Goal: Task Accomplishment & Management: Manage account settings

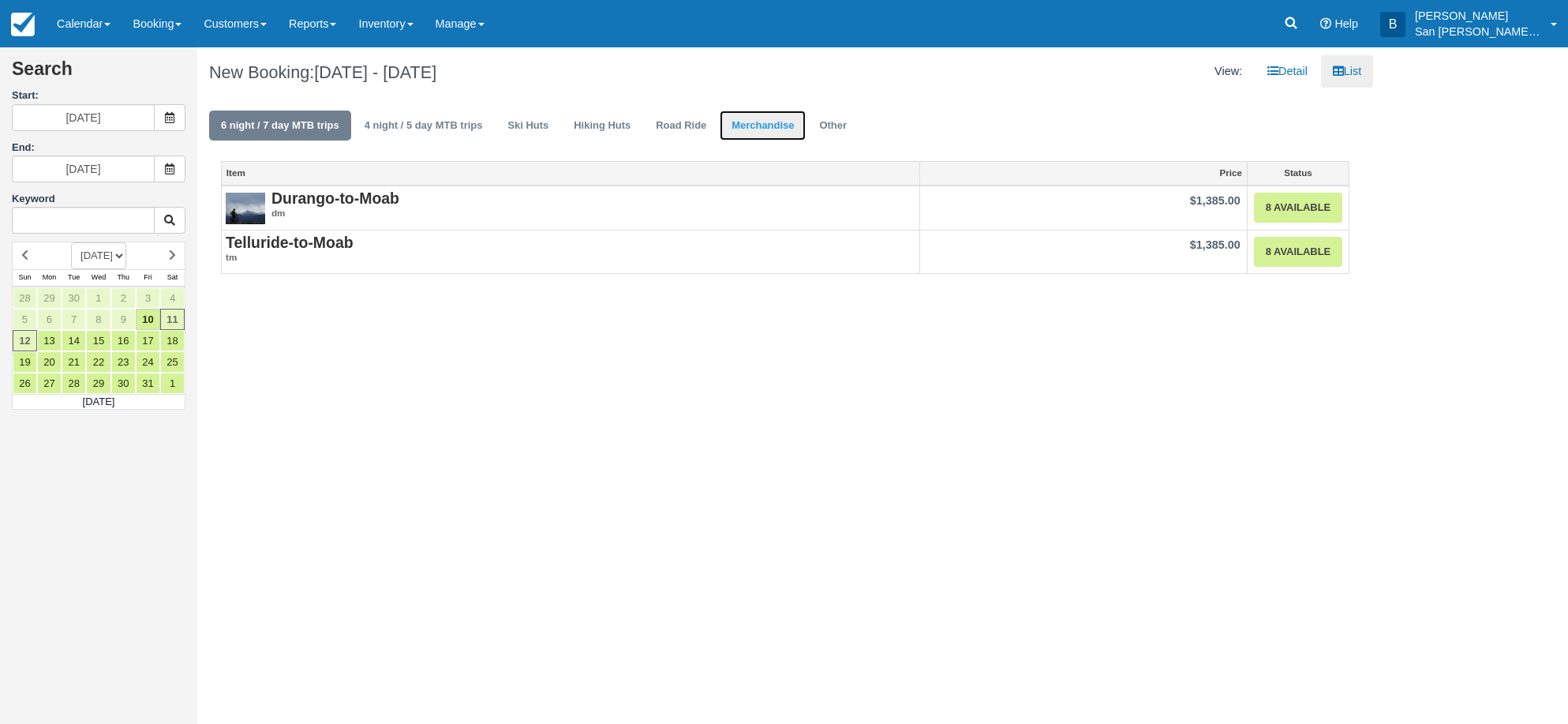
click at [745, 120] on link "Merchandise" at bounding box center [763, 126] width 86 height 31
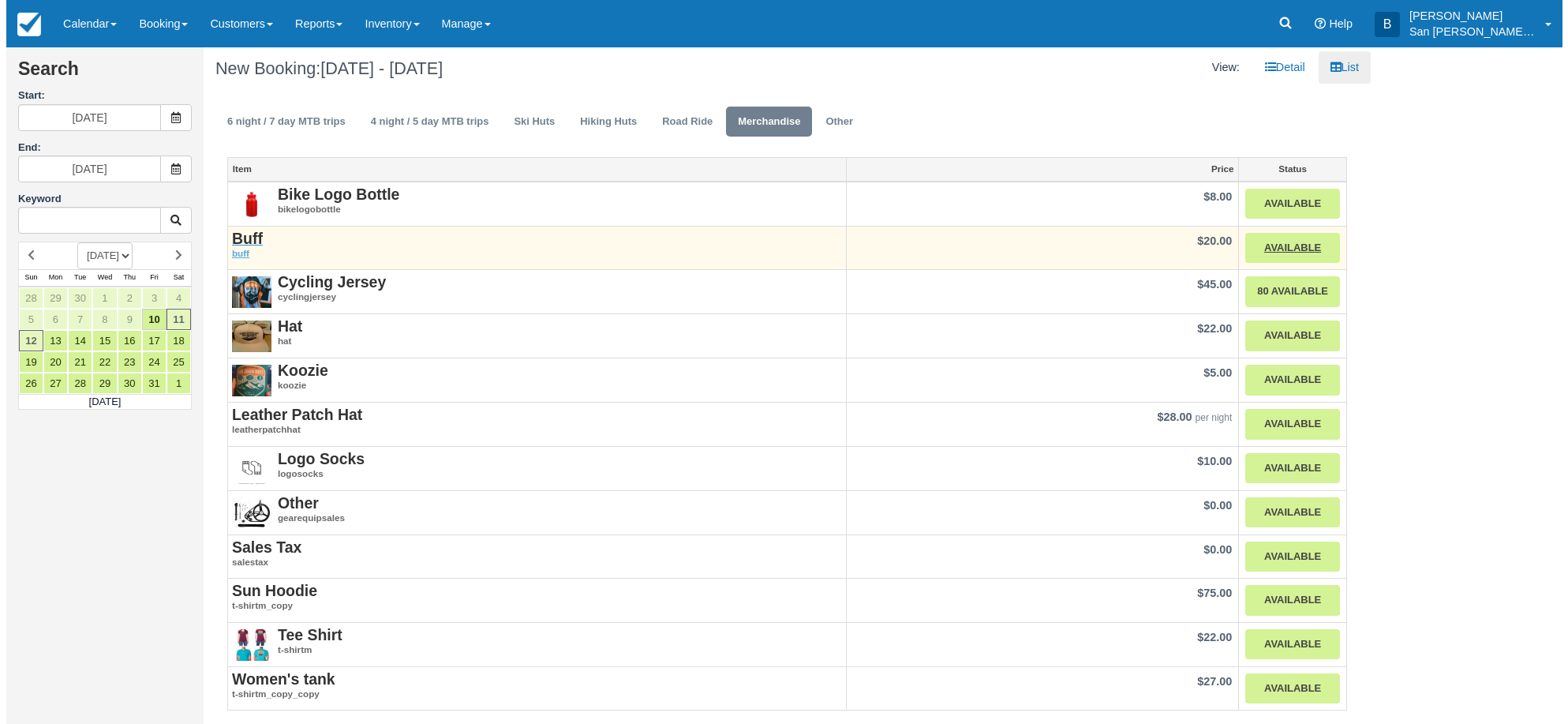
scroll to position [6, 0]
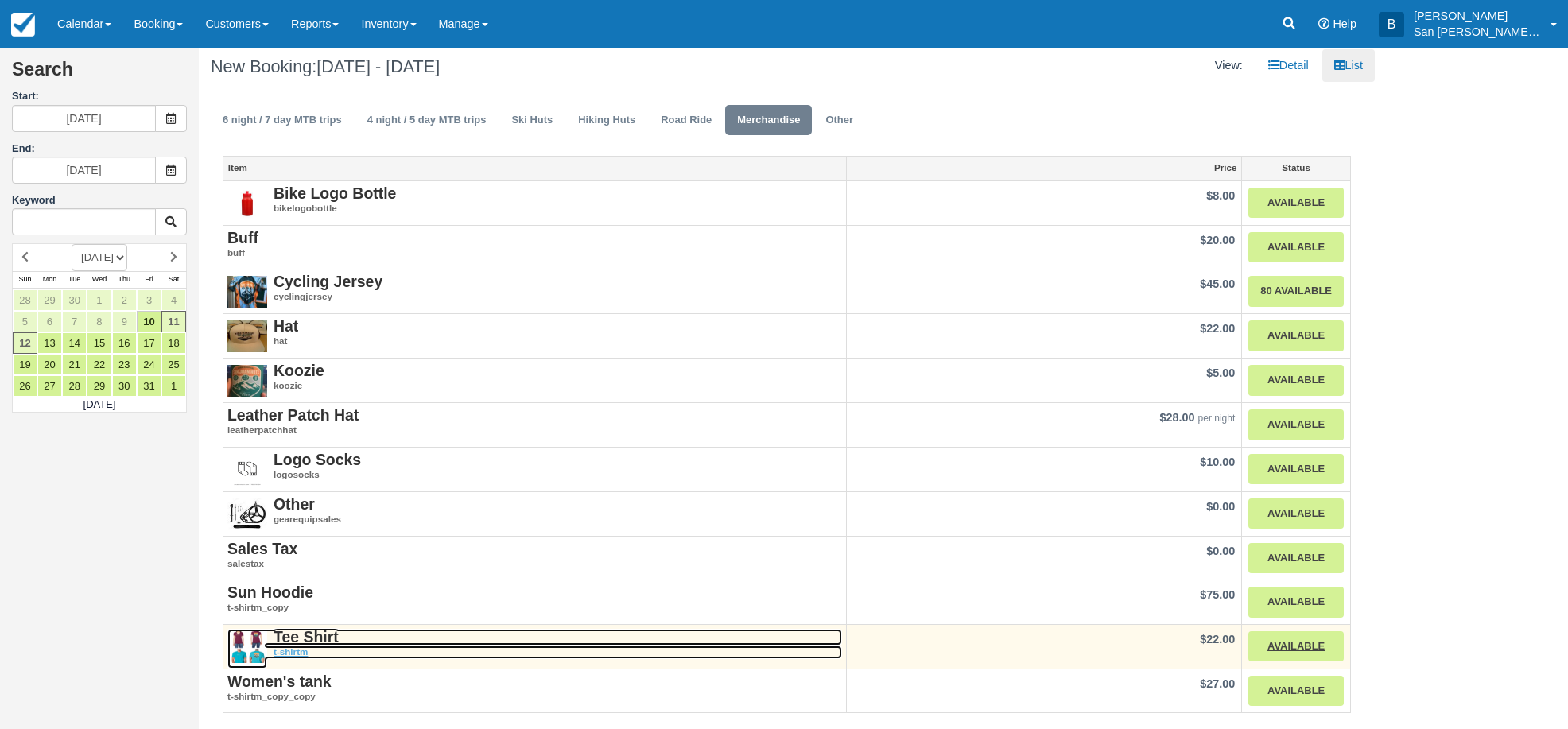
click at [290, 638] on strong "Tee Shirt" at bounding box center [306, 637] width 65 height 18
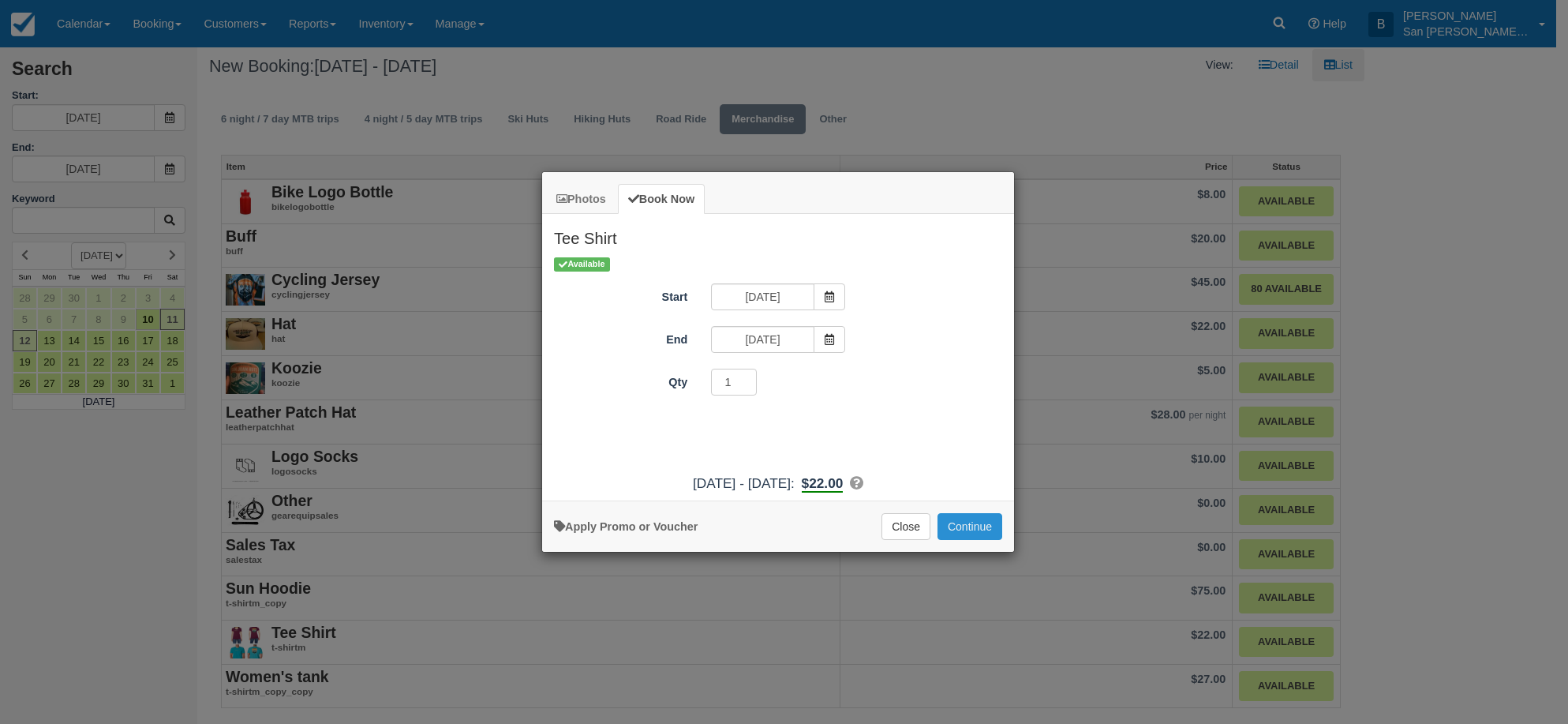
click at [979, 521] on button "Continue" at bounding box center [970, 526] width 65 height 27
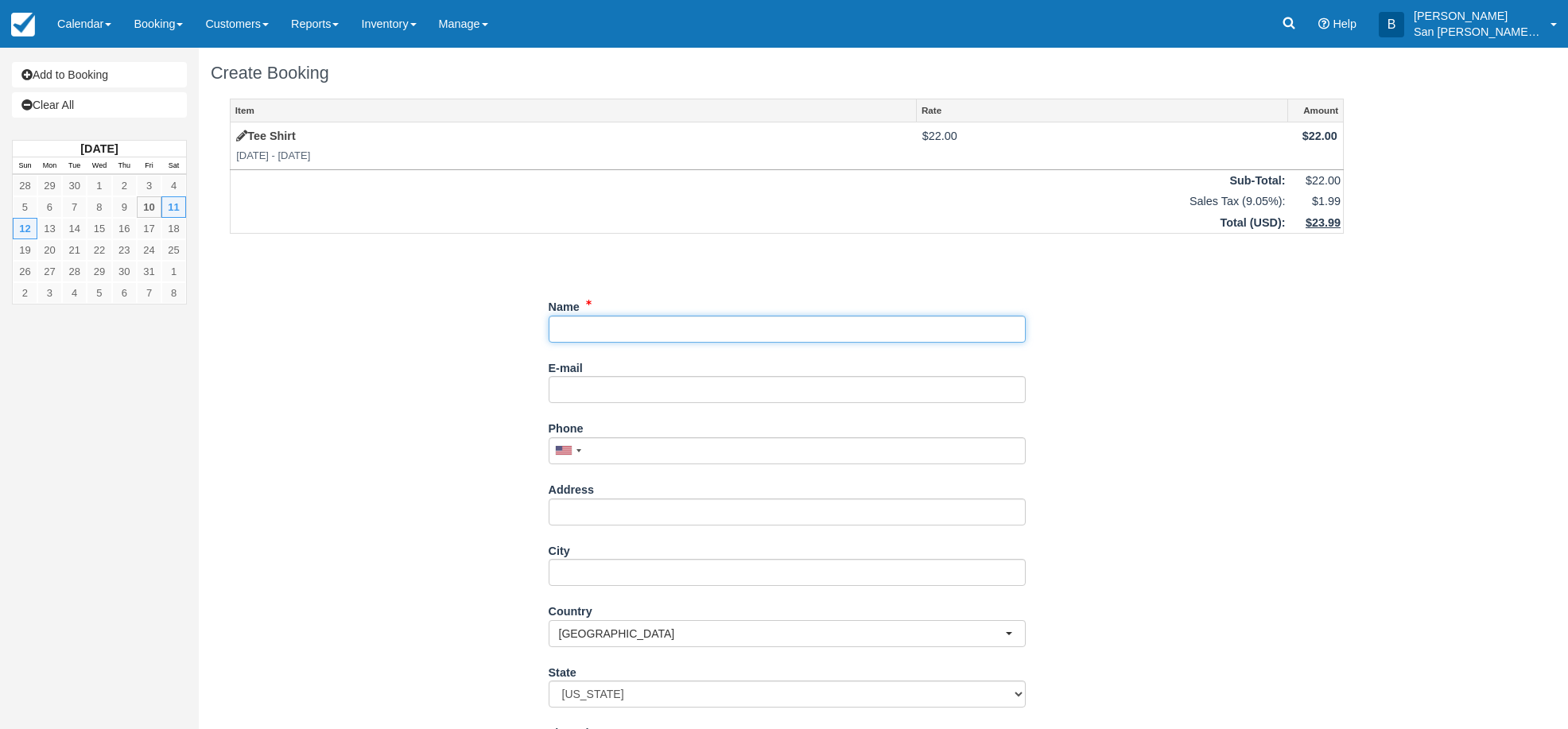
click at [618, 334] on input "Name" at bounding box center [787, 329] width 477 height 27
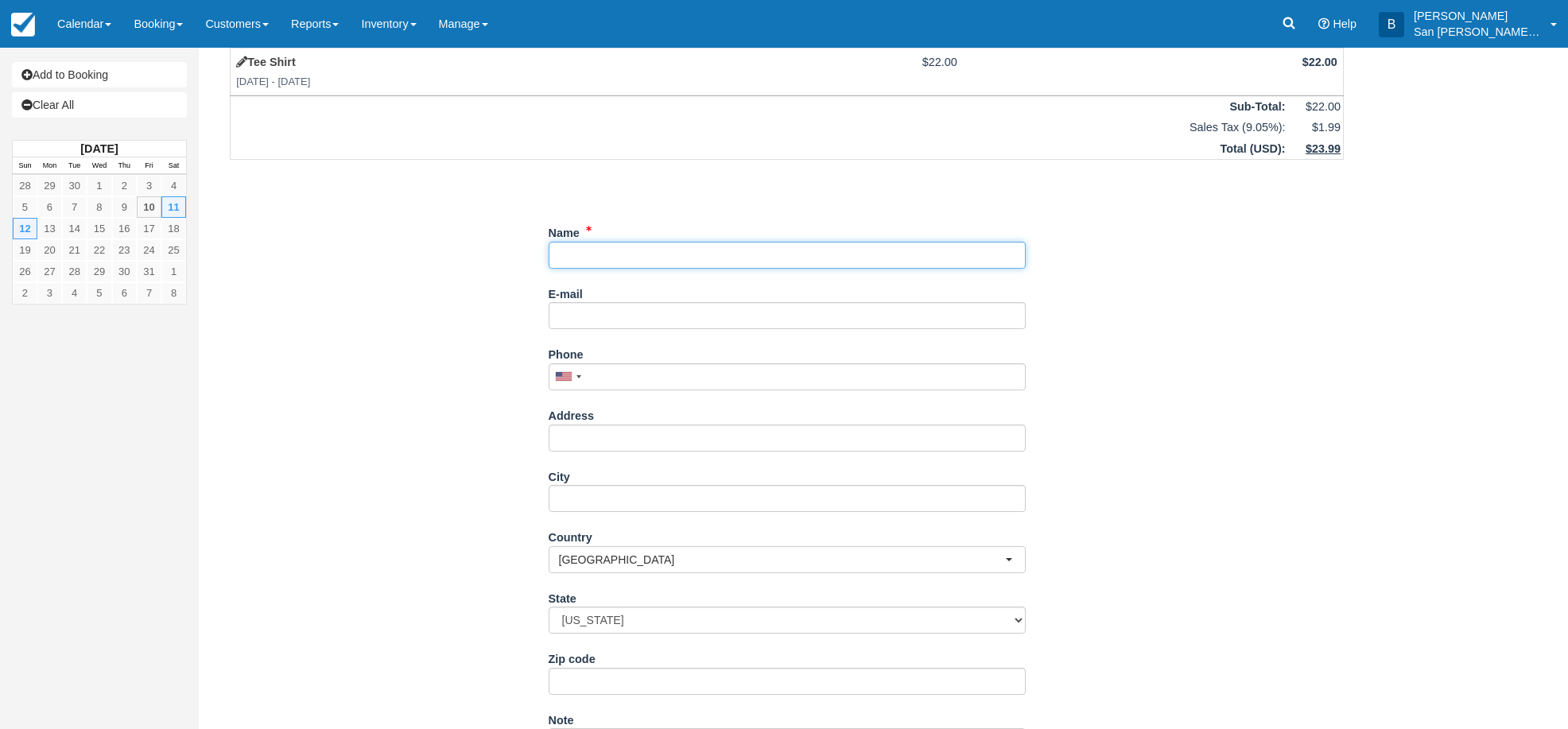
scroll to position [79, 0]
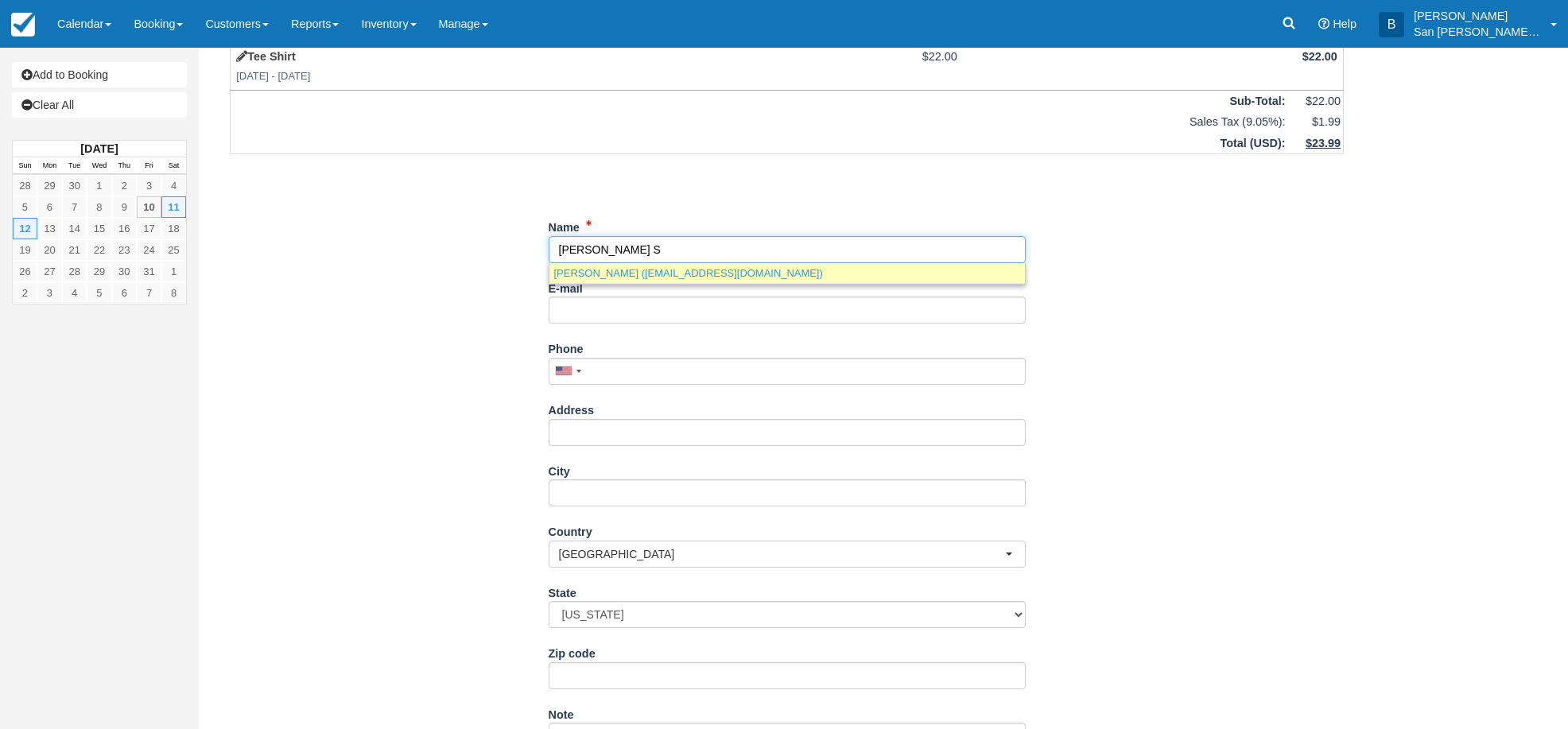
click at [611, 277] on link "Gretchen Schreiber (wackergr@yahoo.com)" at bounding box center [787, 273] width 476 height 20
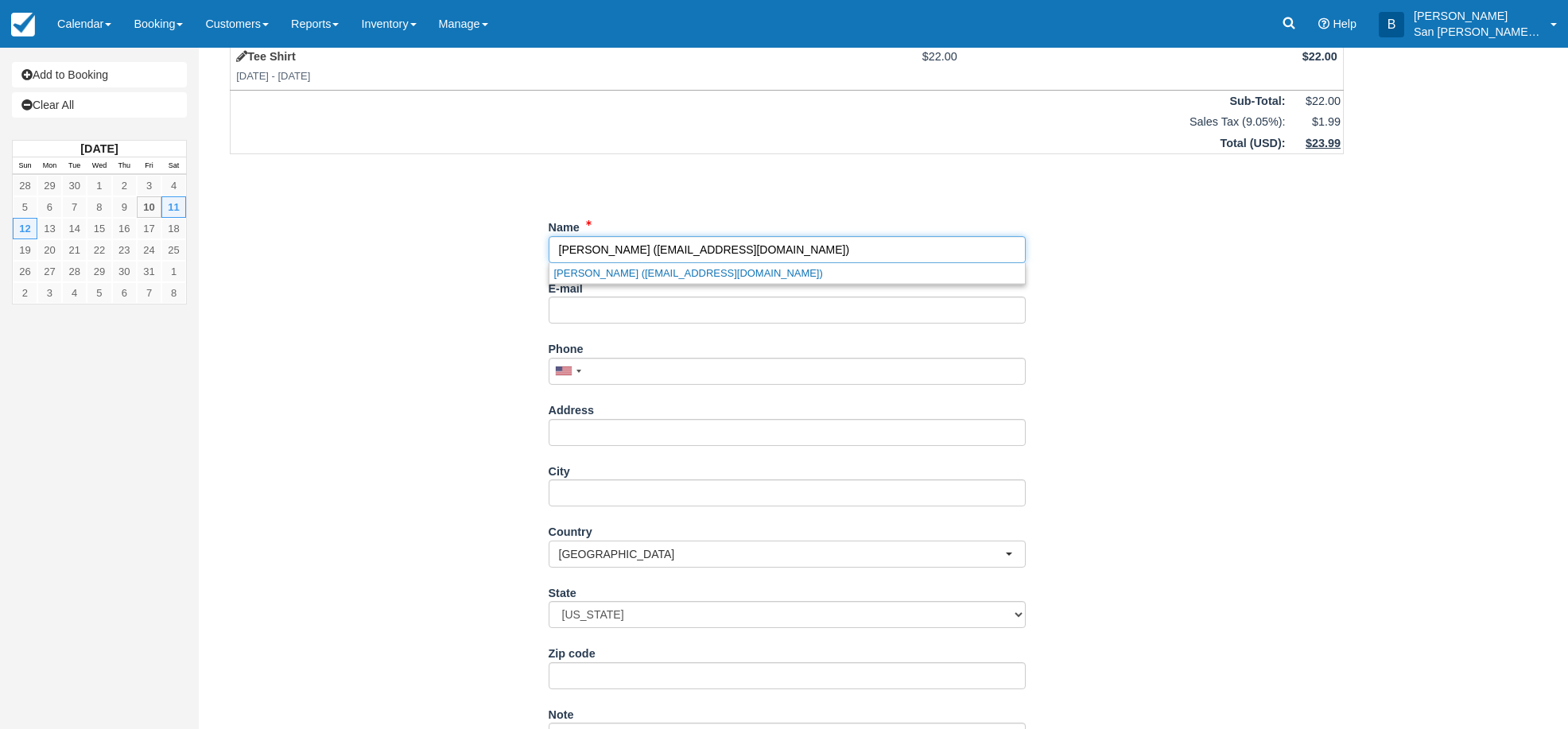
type input "[PERSON_NAME]"
type input "[EMAIL_ADDRESS][DOMAIN_NAME]"
type input "[PHONE_NUMBER]"
type input "[STREET_ADDRESS][PERSON_NAME]"
type input "[GEOGRAPHIC_DATA]"
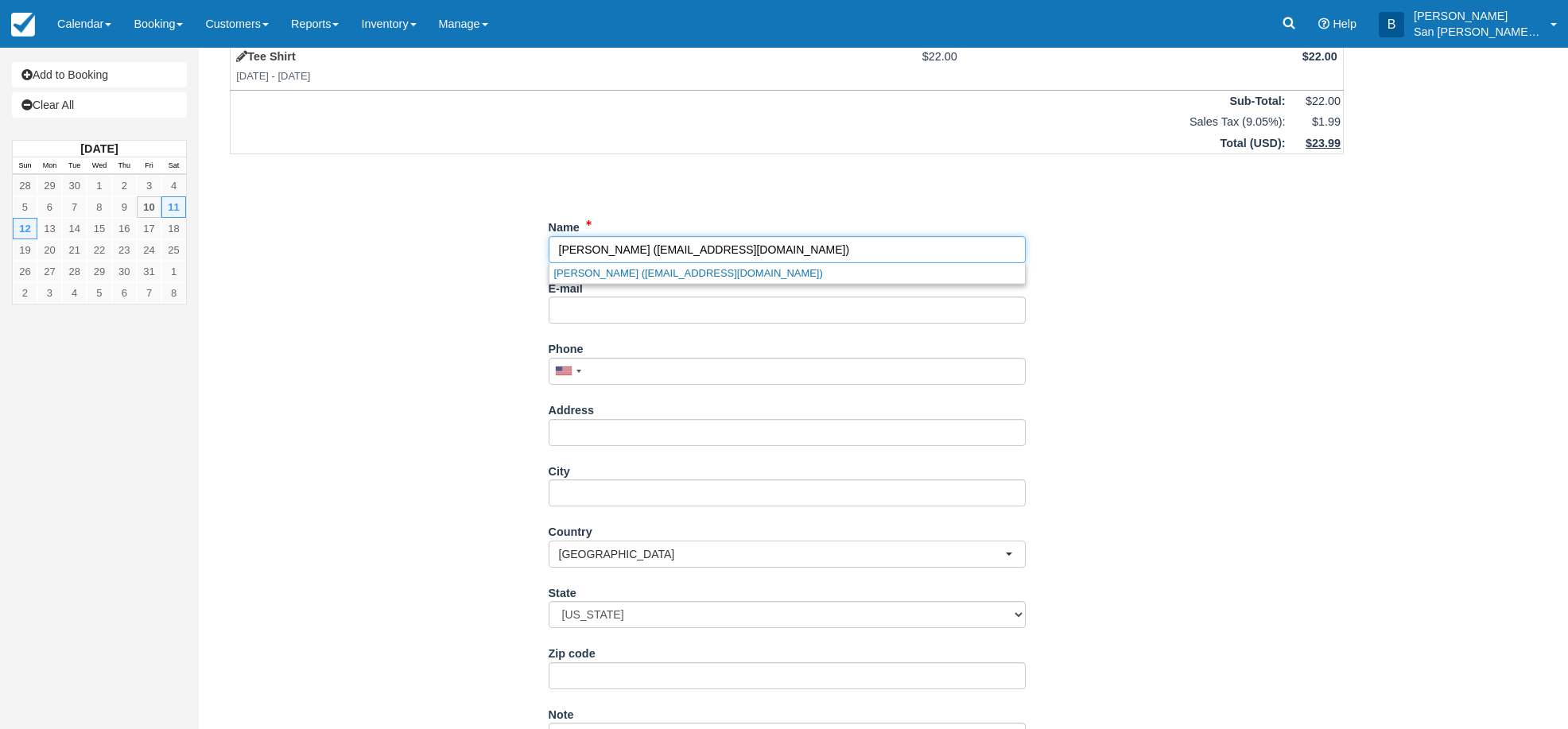
select select "CA"
type input "94618"
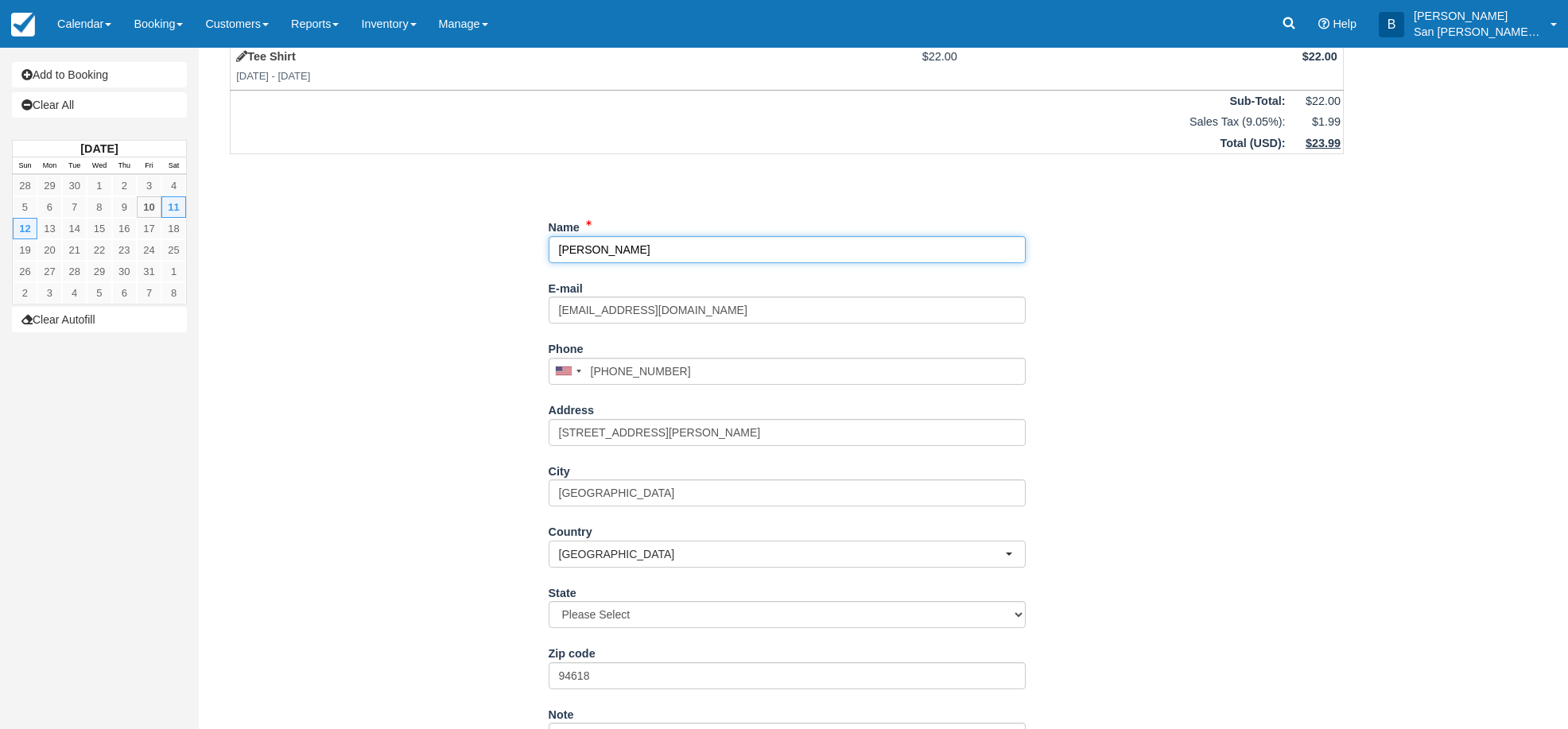
select select "CA"
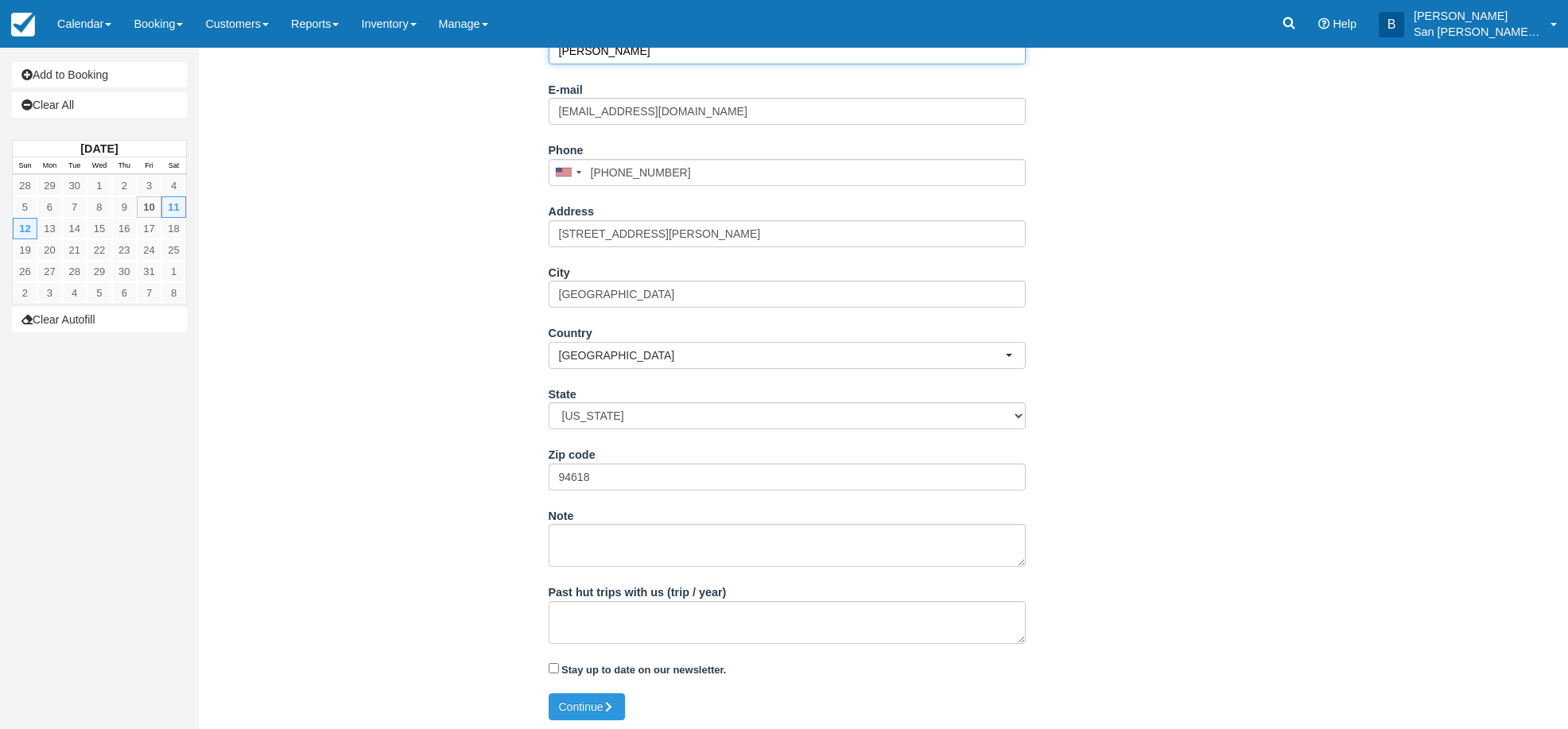
scroll to position [281, 0]
type input "[PERSON_NAME]"
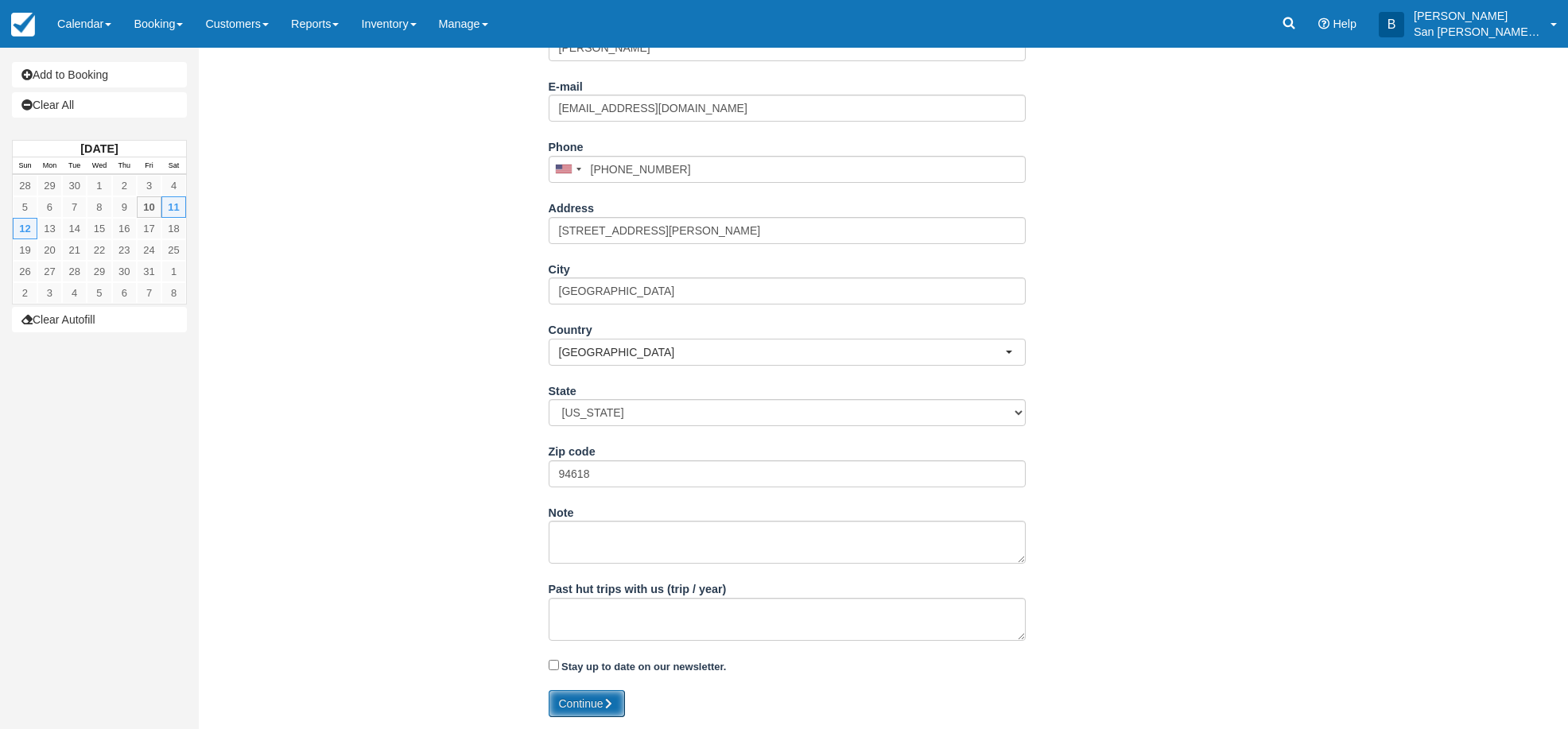
click at [612, 705] on icon "submit" at bounding box center [609, 703] width 11 height 11
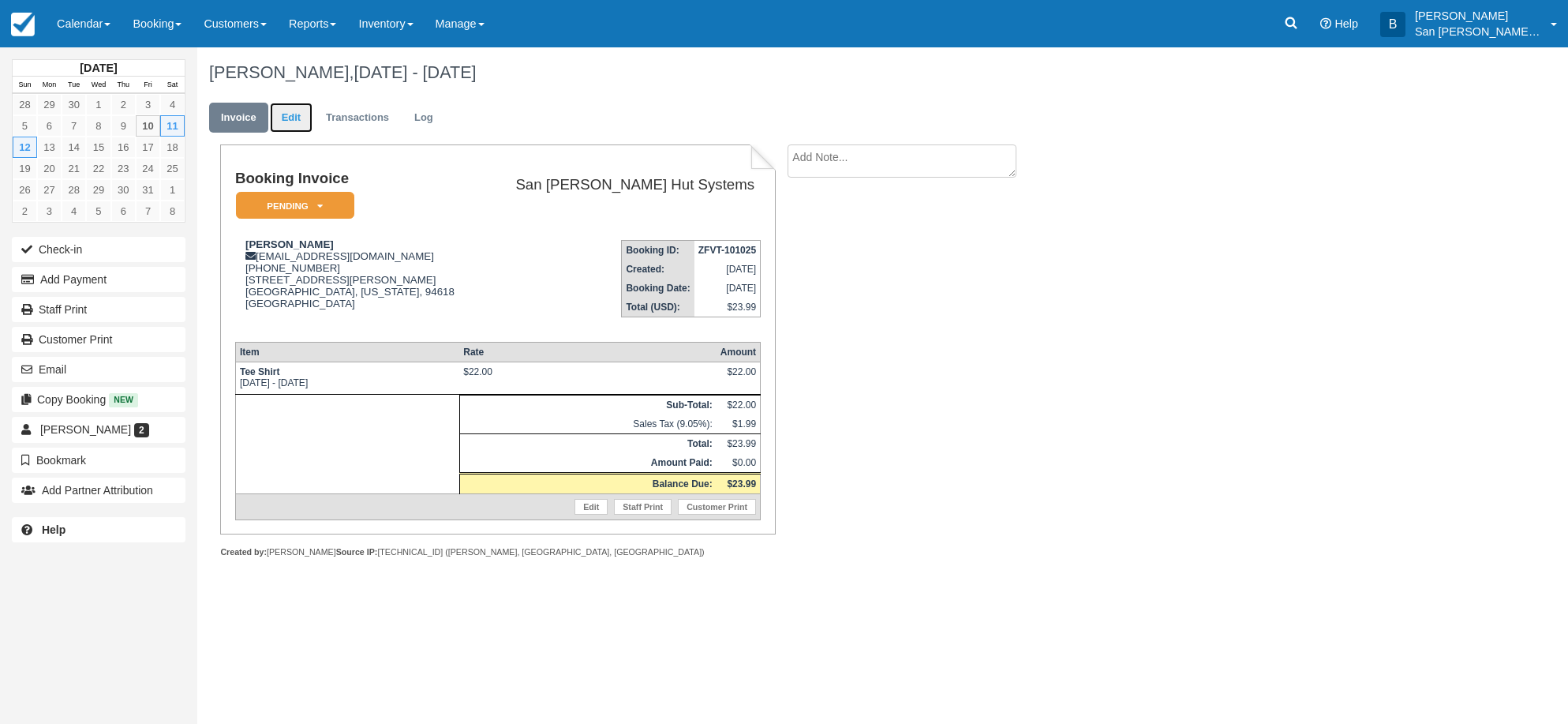
click at [288, 114] on link "Edit" at bounding box center [291, 118] width 43 height 31
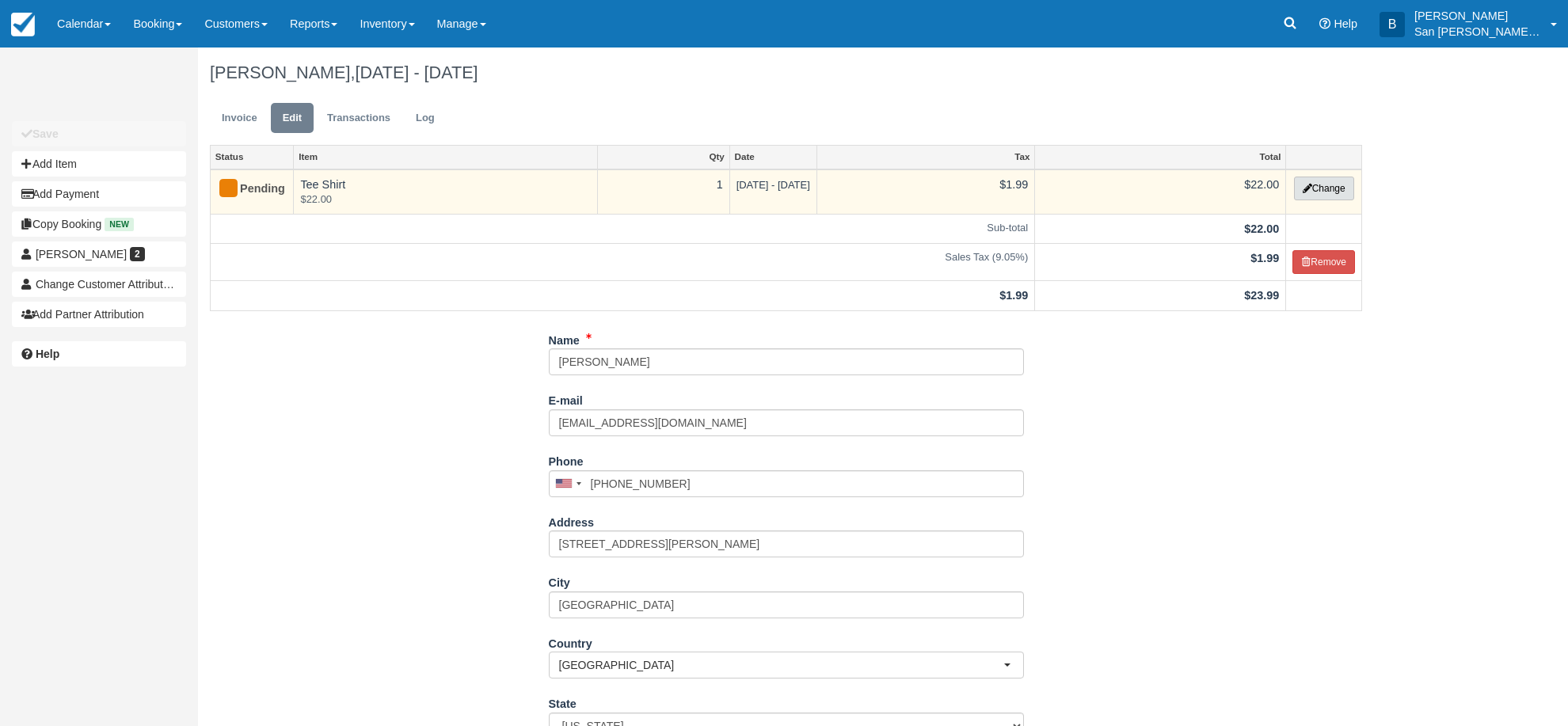
click at [1318, 186] on button "Change" at bounding box center [1324, 188] width 60 height 24
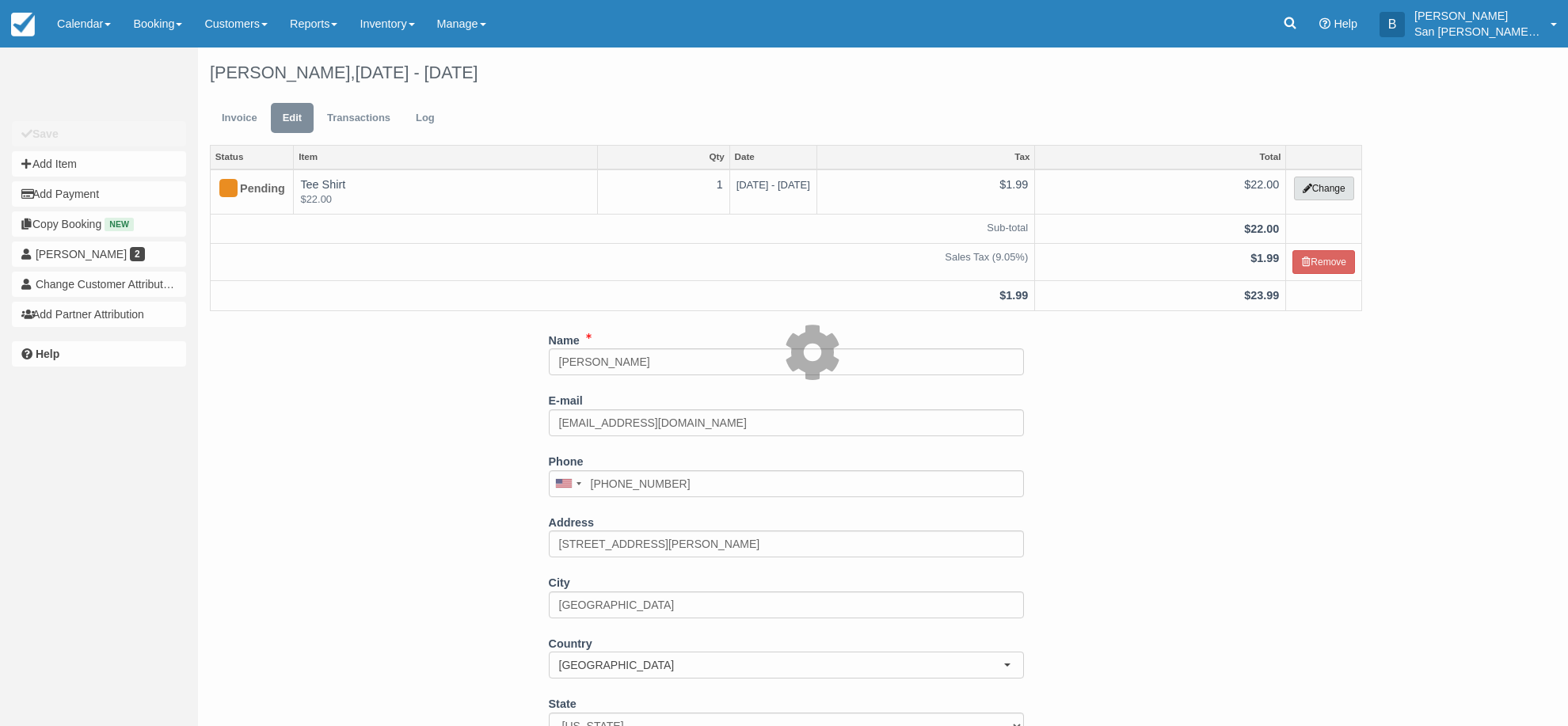
select select "19"
type input "22.00"
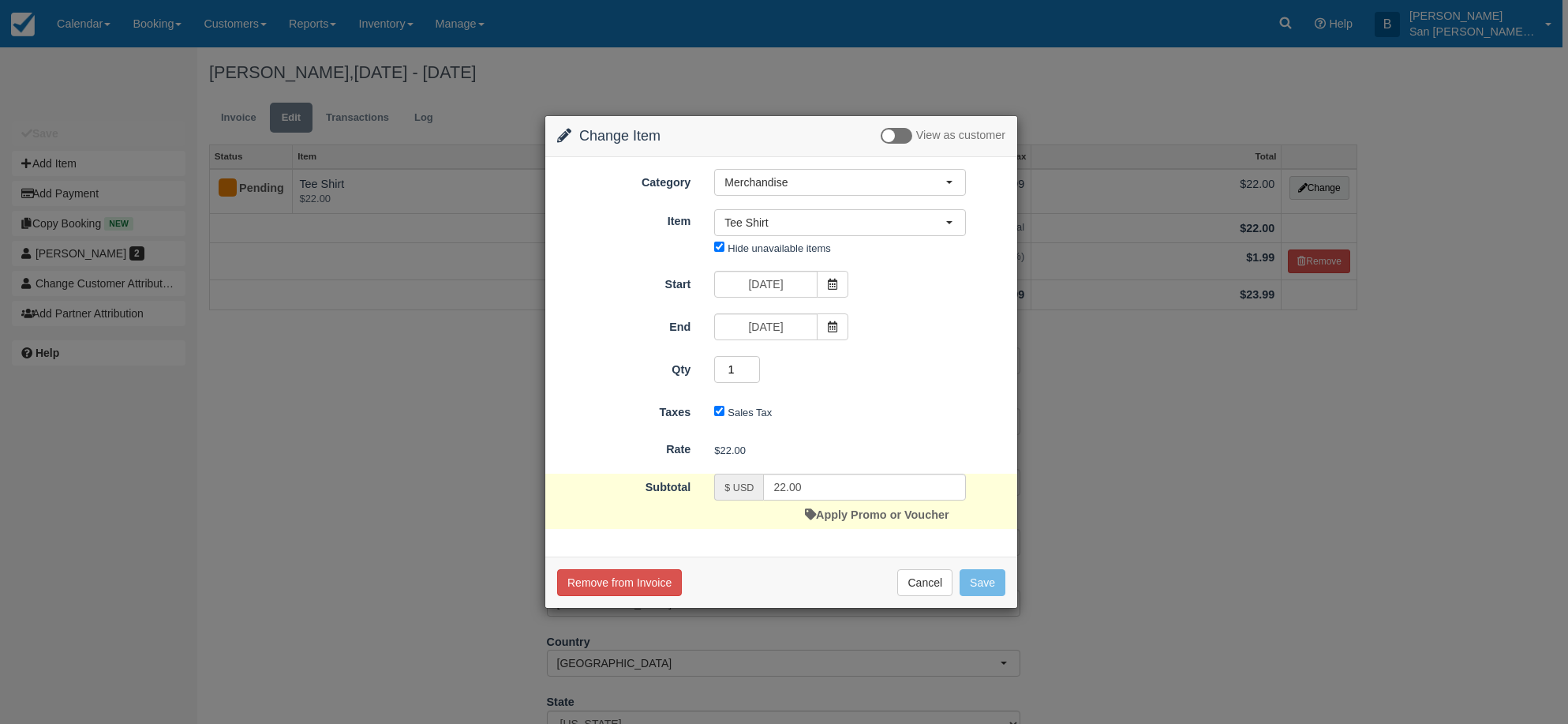
drag, startPoint x: 737, startPoint y: 371, endPoint x: 723, endPoint y: 375, distance: 14.6
click at [727, 371] on input "1" at bounding box center [737, 370] width 45 height 27
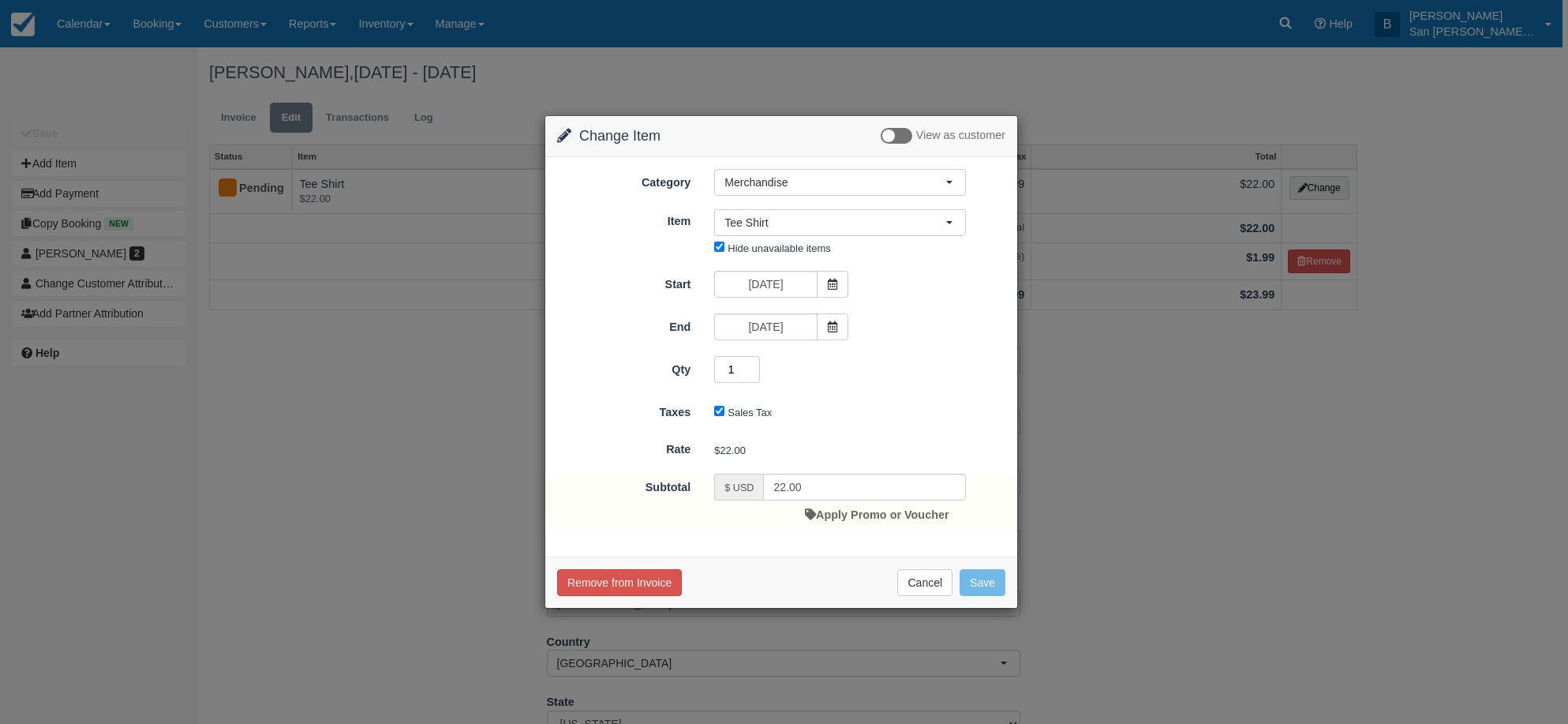
type input "2"
type input "44.00"
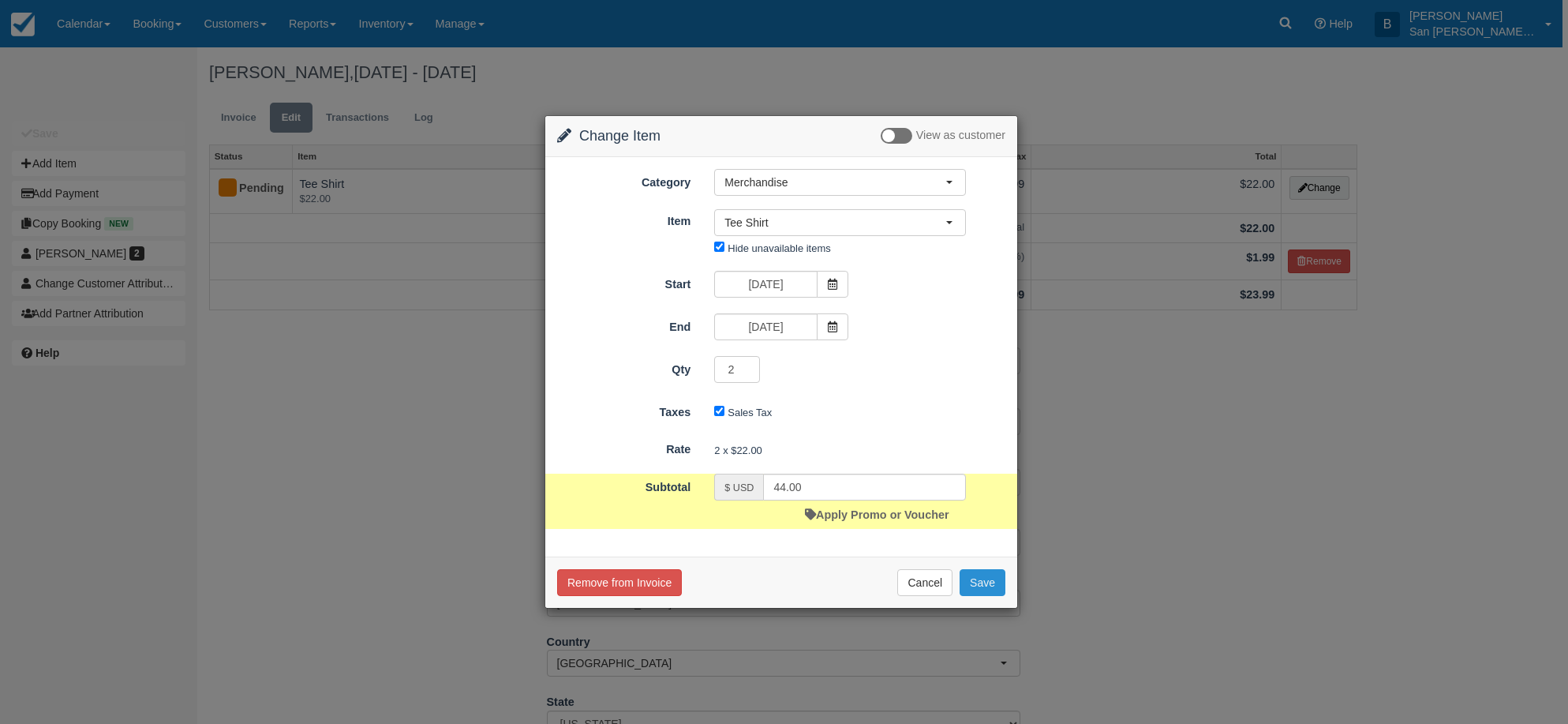
click at [986, 582] on button "Save" at bounding box center [982, 583] width 45 height 27
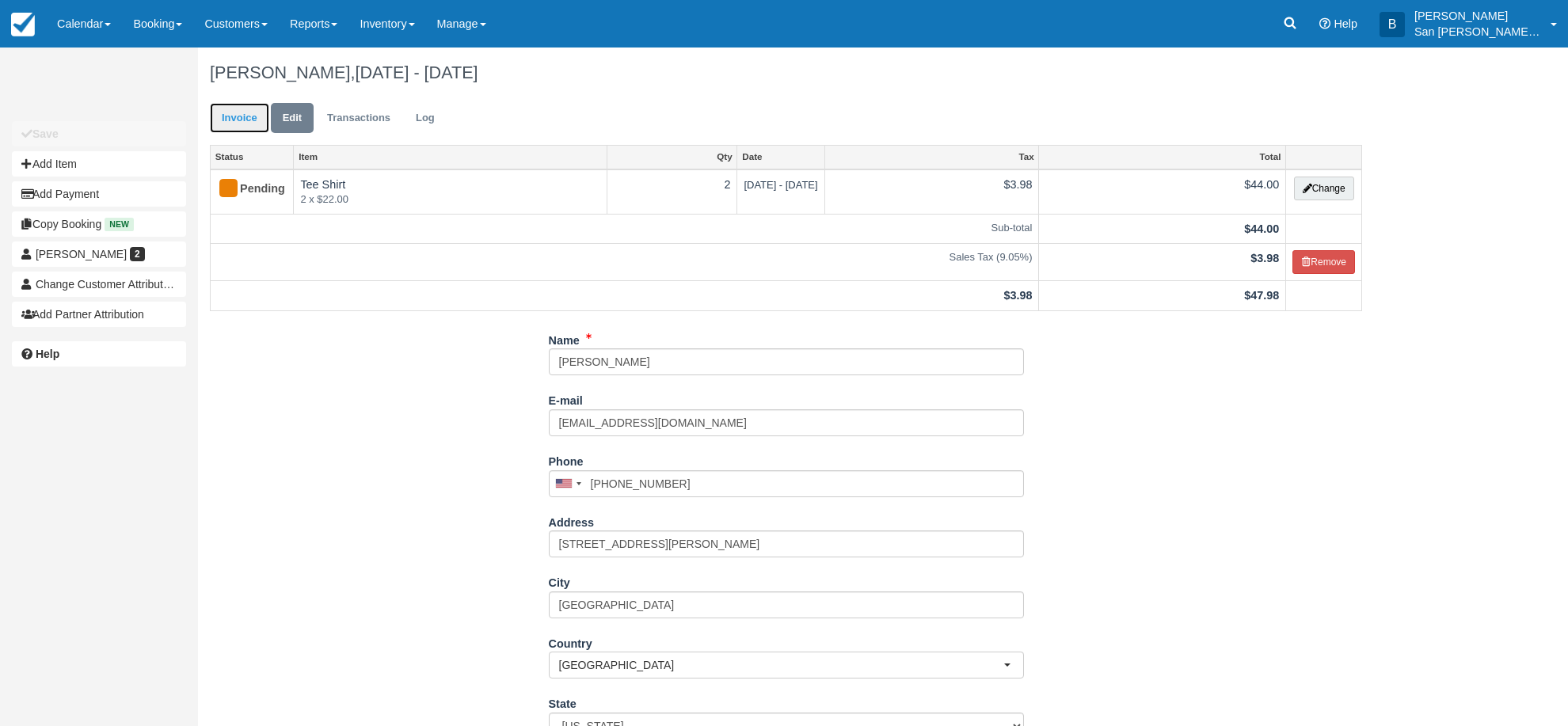
click at [243, 123] on link "Invoice" at bounding box center [240, 118] width 59 height 31
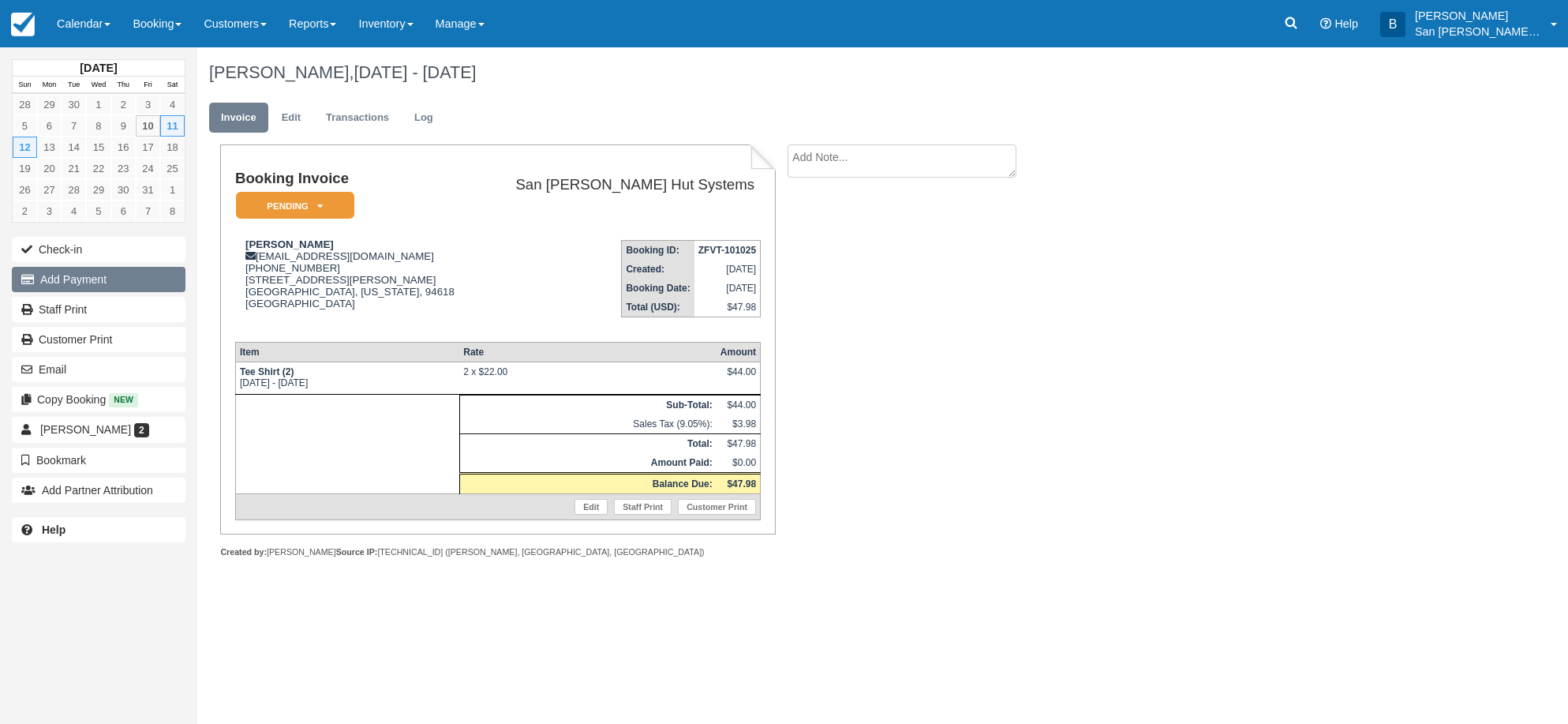
click at [88, 272] on button "Add Payment" at bounding box center [99, 280] width 174 height 25
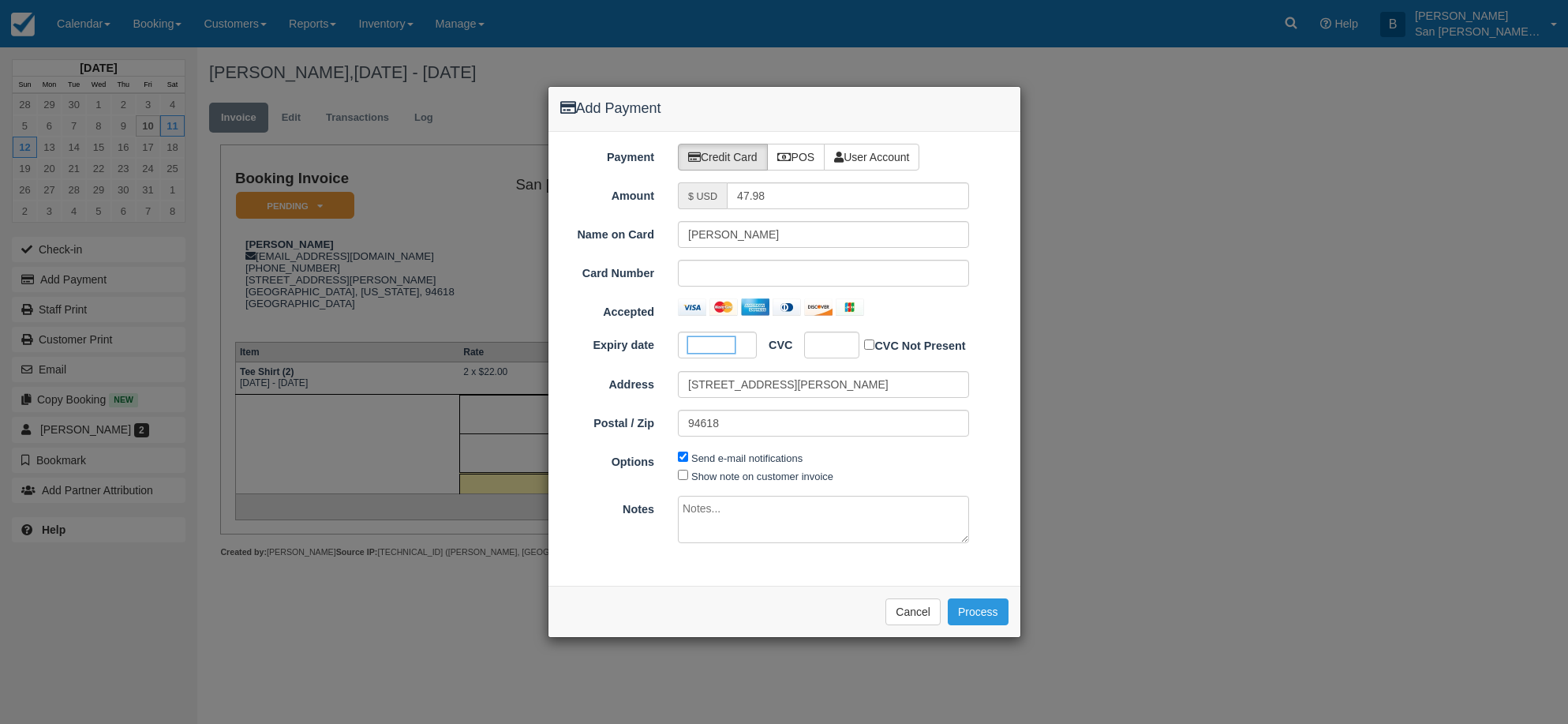
click at [842, 340] on div at bounding box center [831, 345] width 55 height 27
click at [987, 608] on button "Process" at bounding box center [978, 612] width 61 height 27
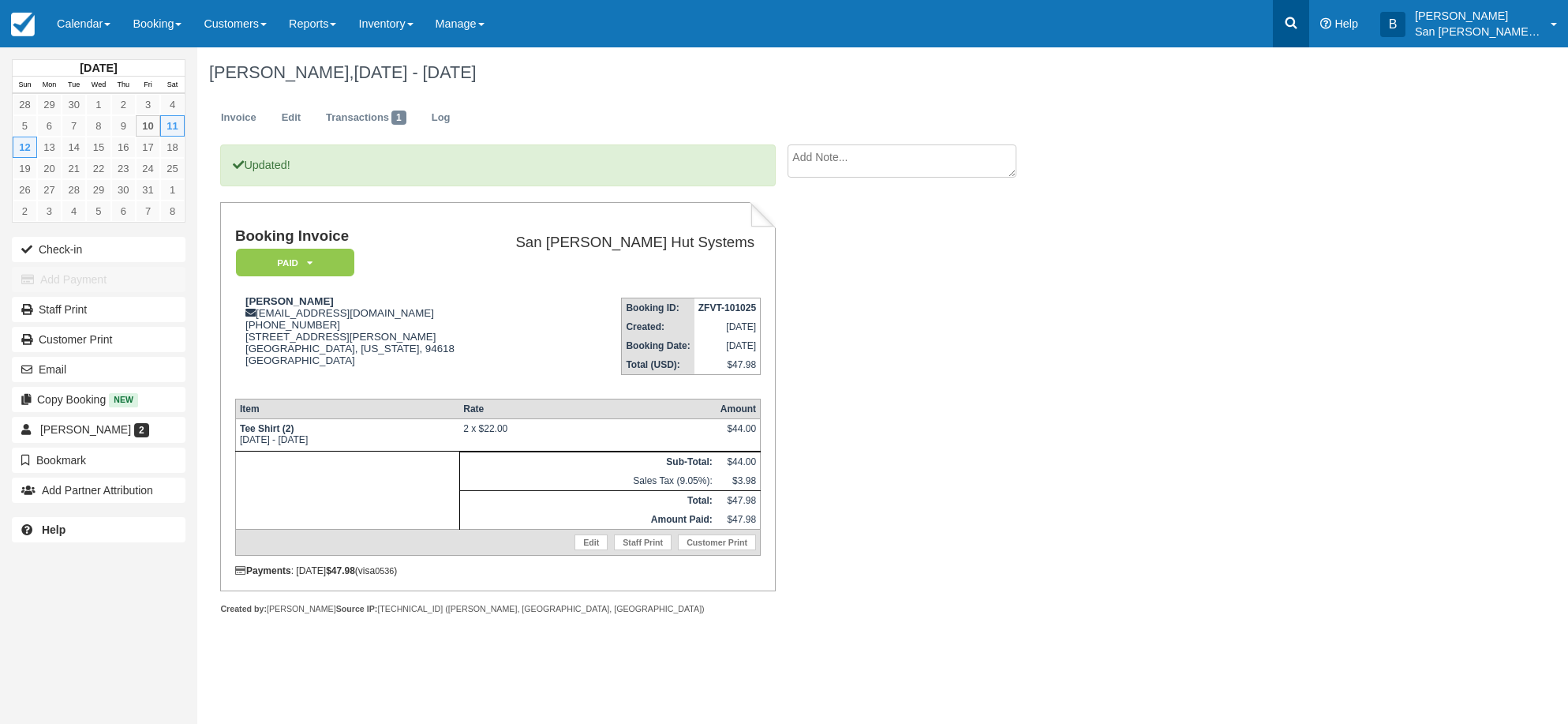
click at [1299, 24] on icon at bounding box center [1292, 23] width 16 height 16
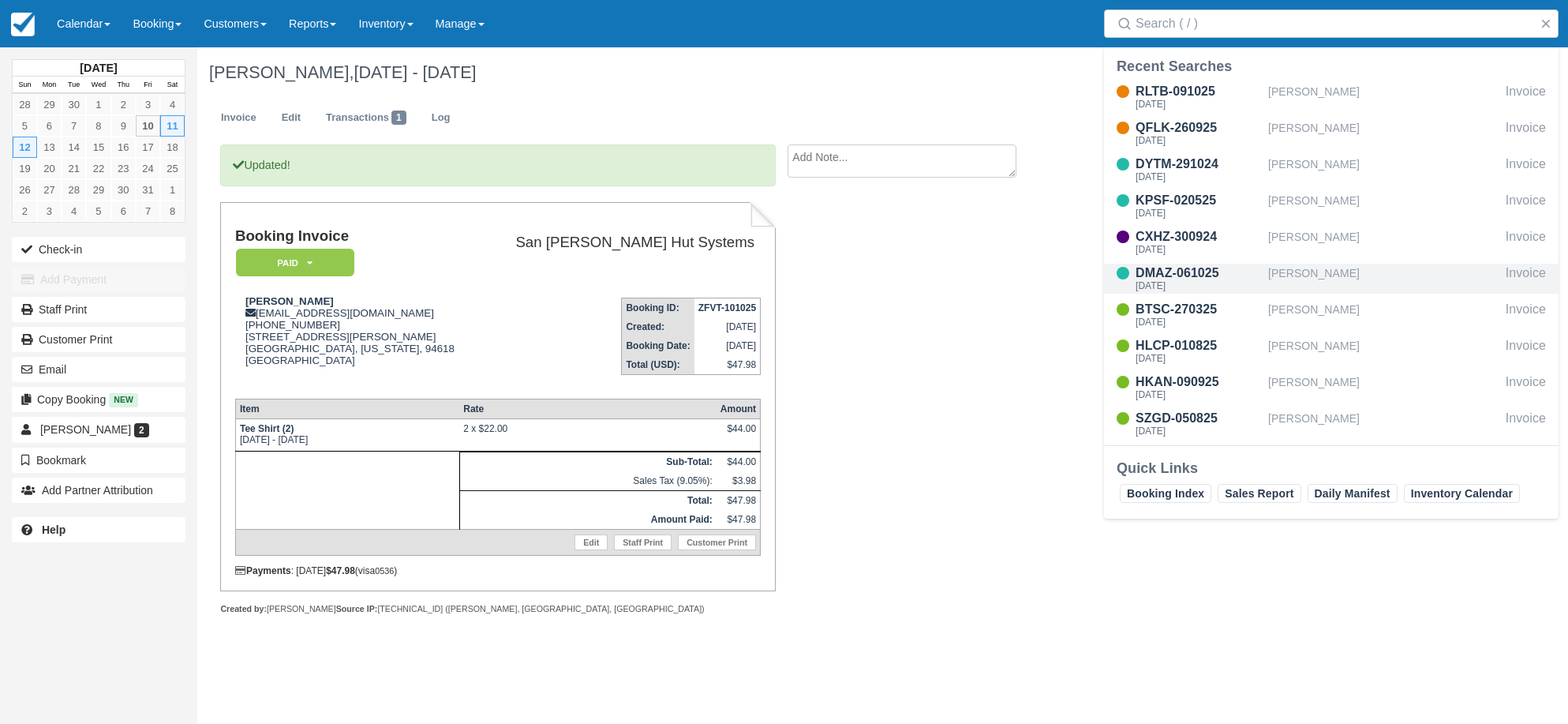
click at [1320, 276] on div "Kate Eastburn" at bounding box center [1384, 279] width 231 height 30
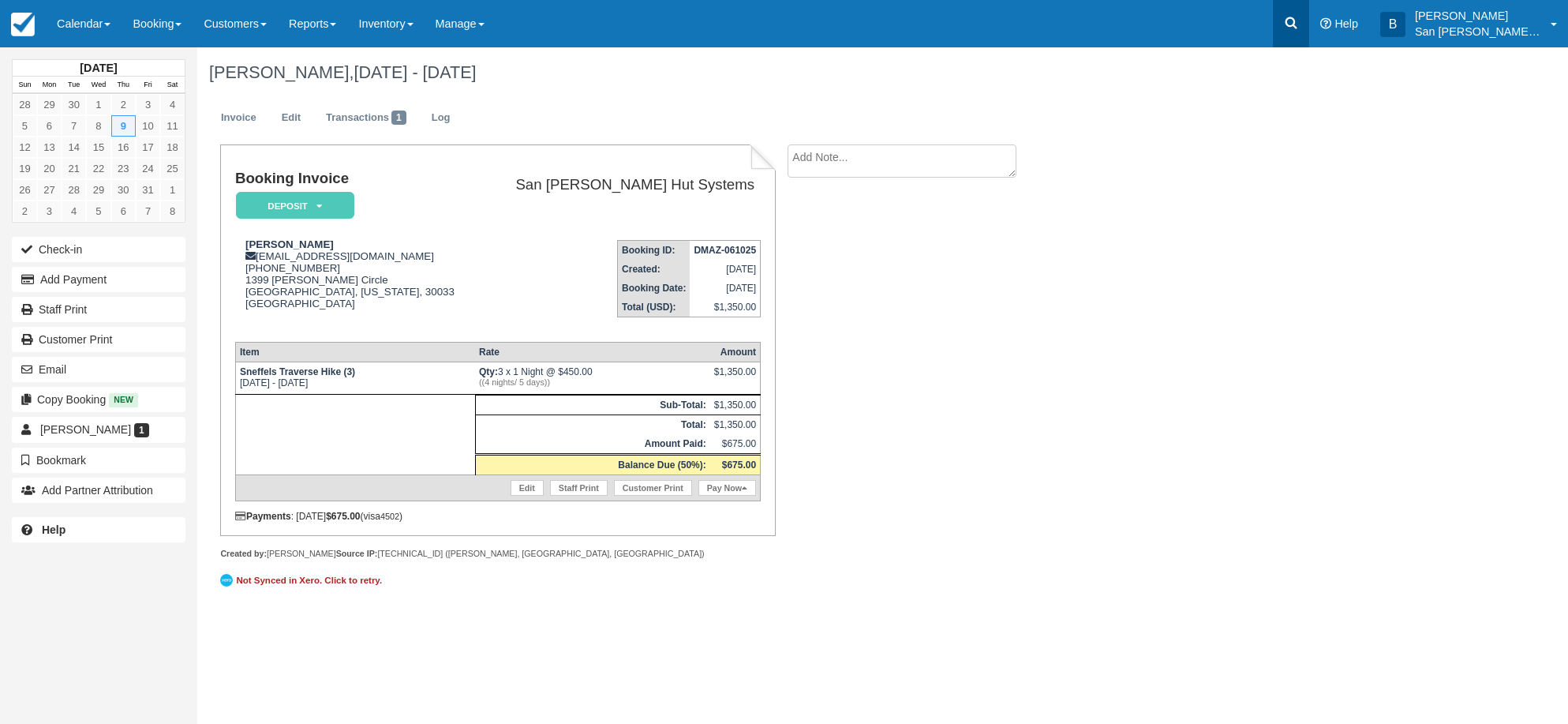
click at [1309, 20] on link at bounding box center [1292, 23] width 37 height 47
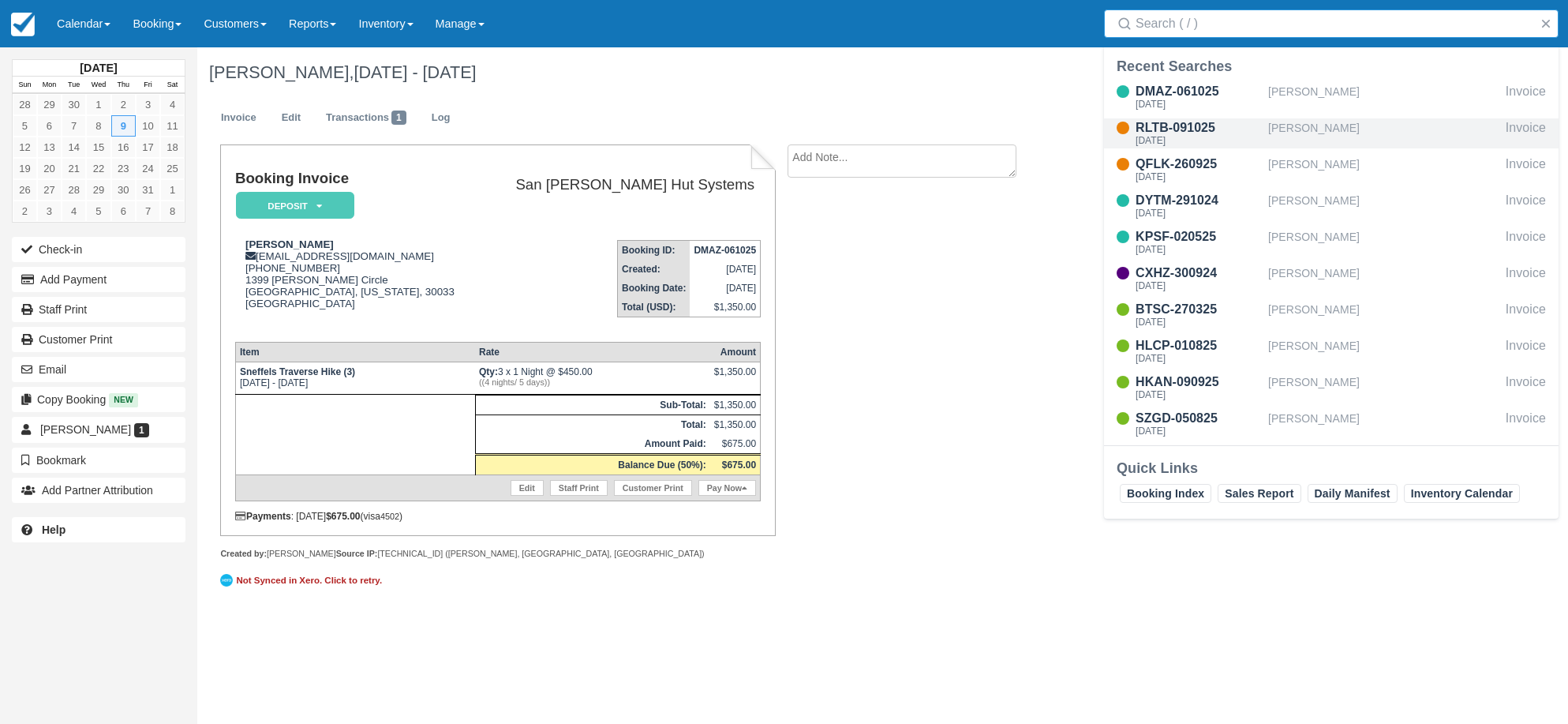
click at [1349, 127] on div "[PERSON_NAME]" at bounding box center [1384, 134] width 231 height 30
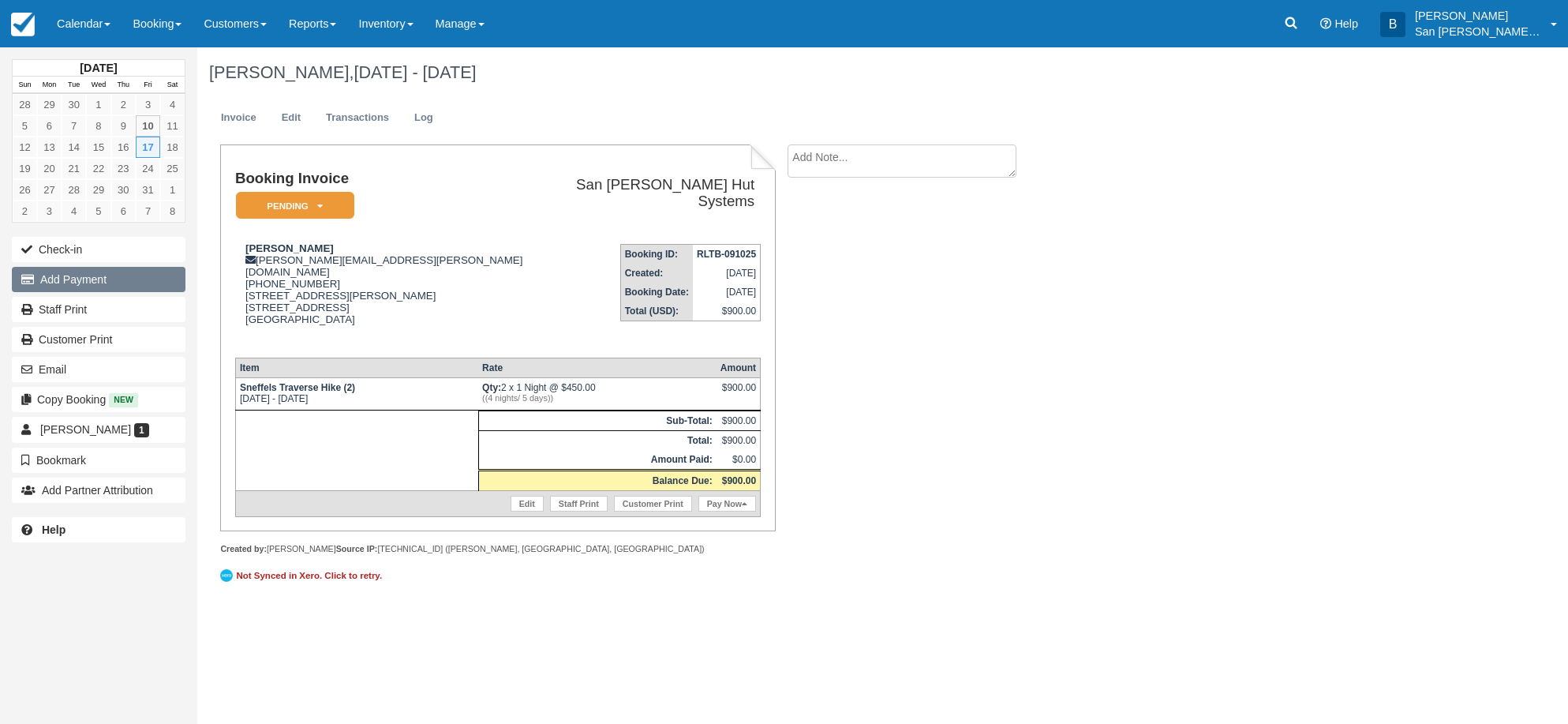
click at [67, 279] on button "Add Payment" at bounding box center [99, 280] width 174 height 25
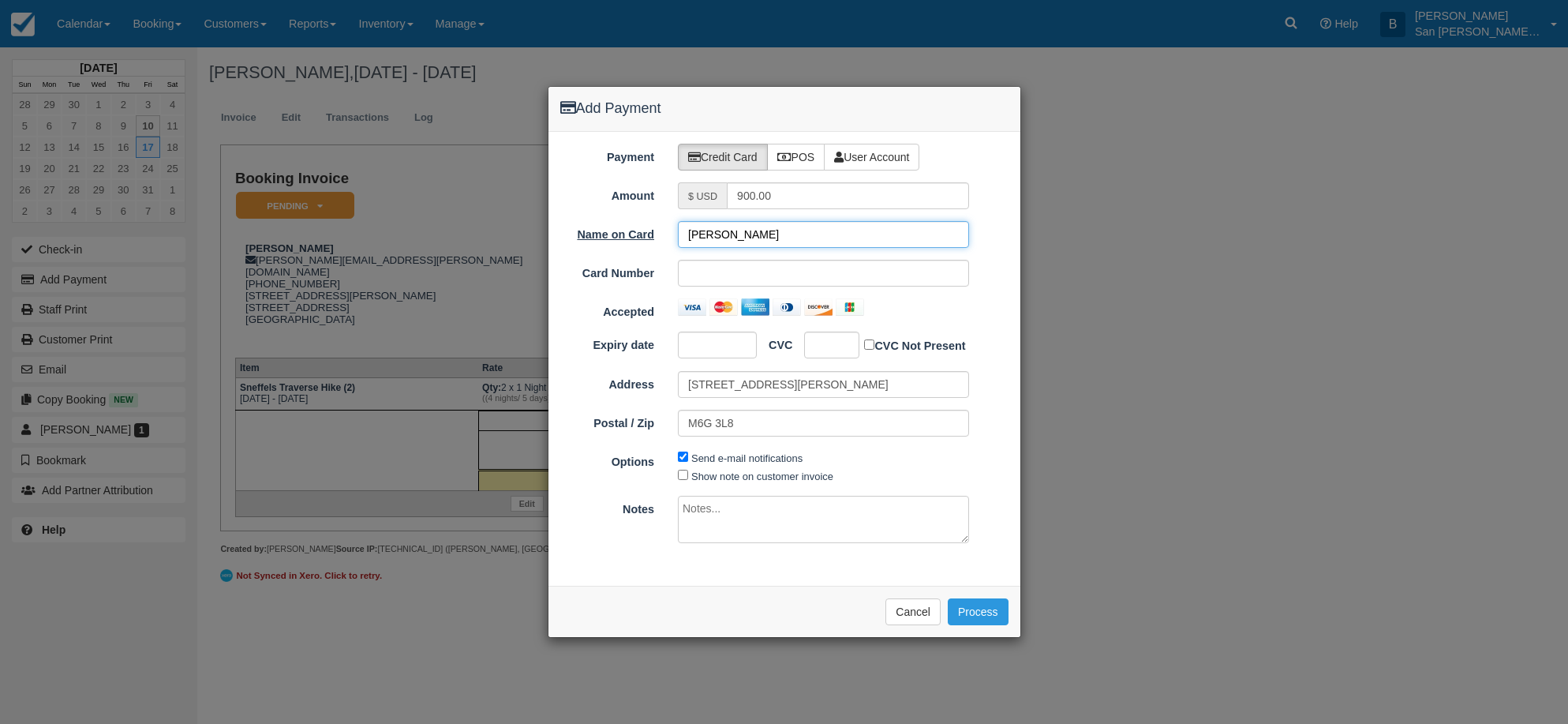
drag, startPoint x: 784, startPoint y: 225, endPoint x: 625, endPoint y: 225, distance: 159.0
click at [625, 225] on div "Name on Card [PERSON_NAME]" at bounding box center [784, 235] width 472 height 27
type input "[PERSON_NAME]"
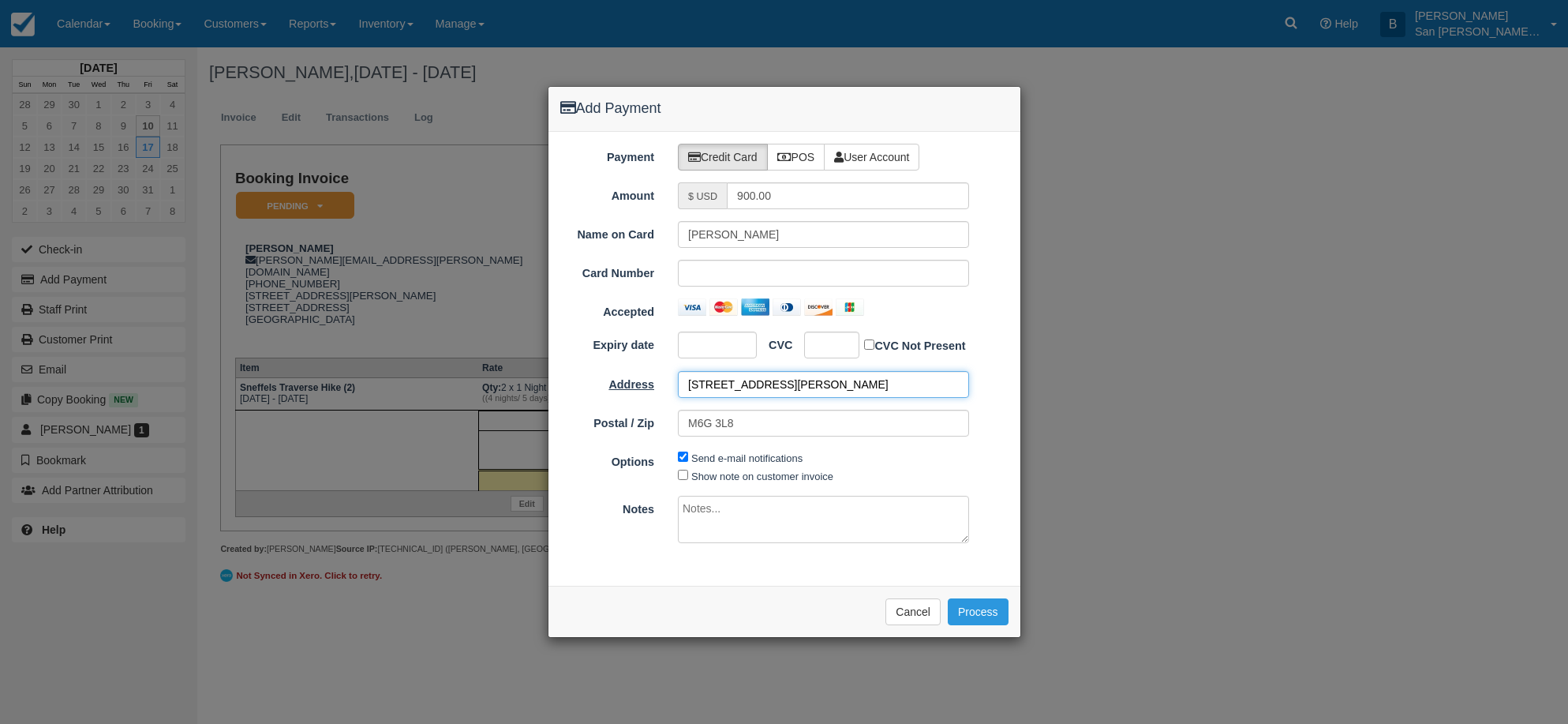
drag, startPoint x: 777, startPoint y: 386, endPoint x: 590, endPoint y: 373, distance: 187.5
click at [590, 372] on div "Address 665 Shaw St" at bounding box center [784, 385] width 472 height 27
type input "1417 Sadler Rd"
type input "32034"
click at [976, 612] on button "Process" at bounding box center [978, 612] width 61 height 27
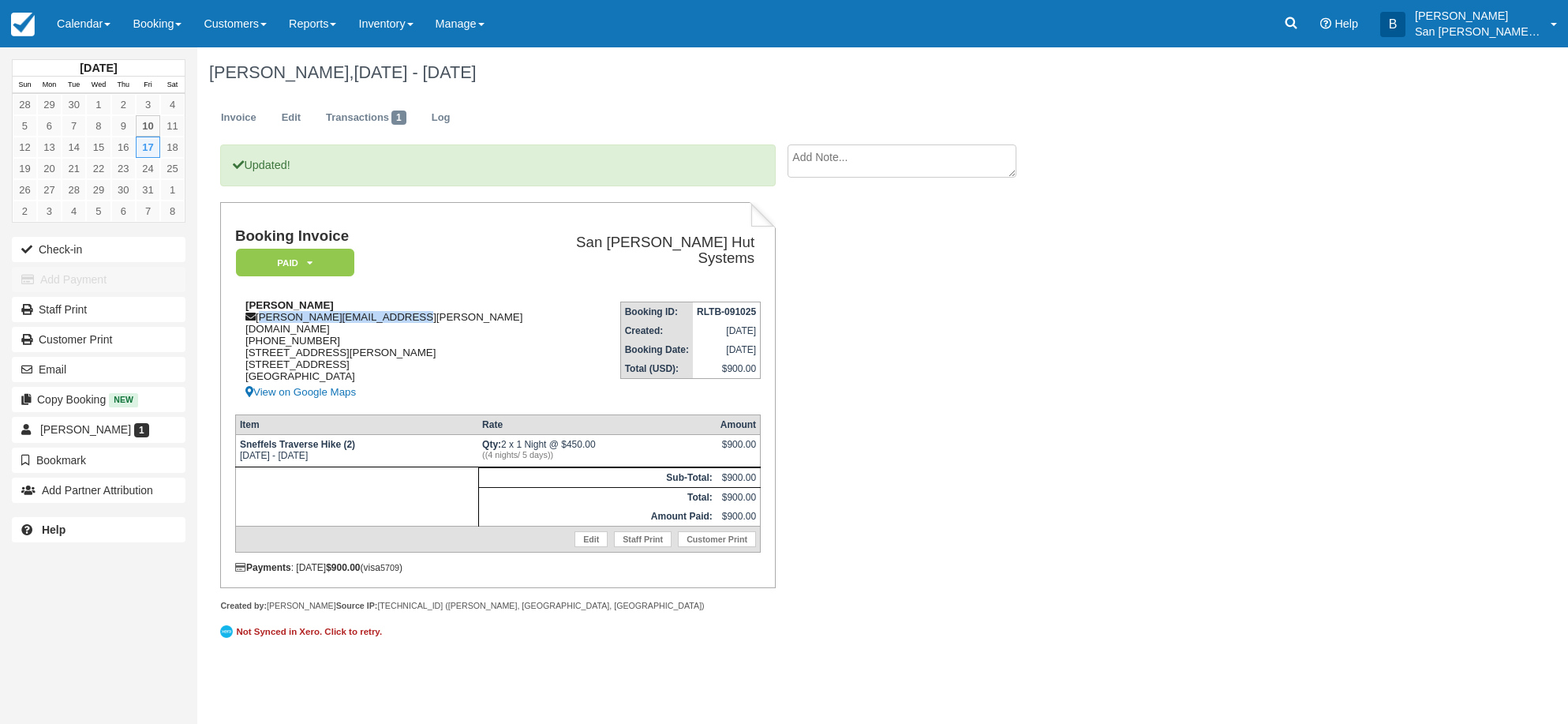
drag, startPoint x: 261, startPoint y: 315, endPoint x: 394, endPoint y: 318, distance: 133.0
click at [433, 315] on div "[PERSON_NAME] [PERSON_NAME][EMAIL_ADDRESS][PERSON_NAME][DOMAIN_NAME] [PHONE_NUM…" at bounding box center [388, 350] width 306 height 103
copy div "[PERSON_NAME][EMAIL_ADDRESS][PERSON_NAME][DOMAIN_NAME]"
click at [76, 312] on link "Staff Print" at bounding box center [99, 310] width 174 height 25
click at [993, 362] on div "Updated! Booking Invoice Paid   Pending Reserved Deposit Waiting Cancelled Shut…" at bounding box center [632, 402] width 868 height 517
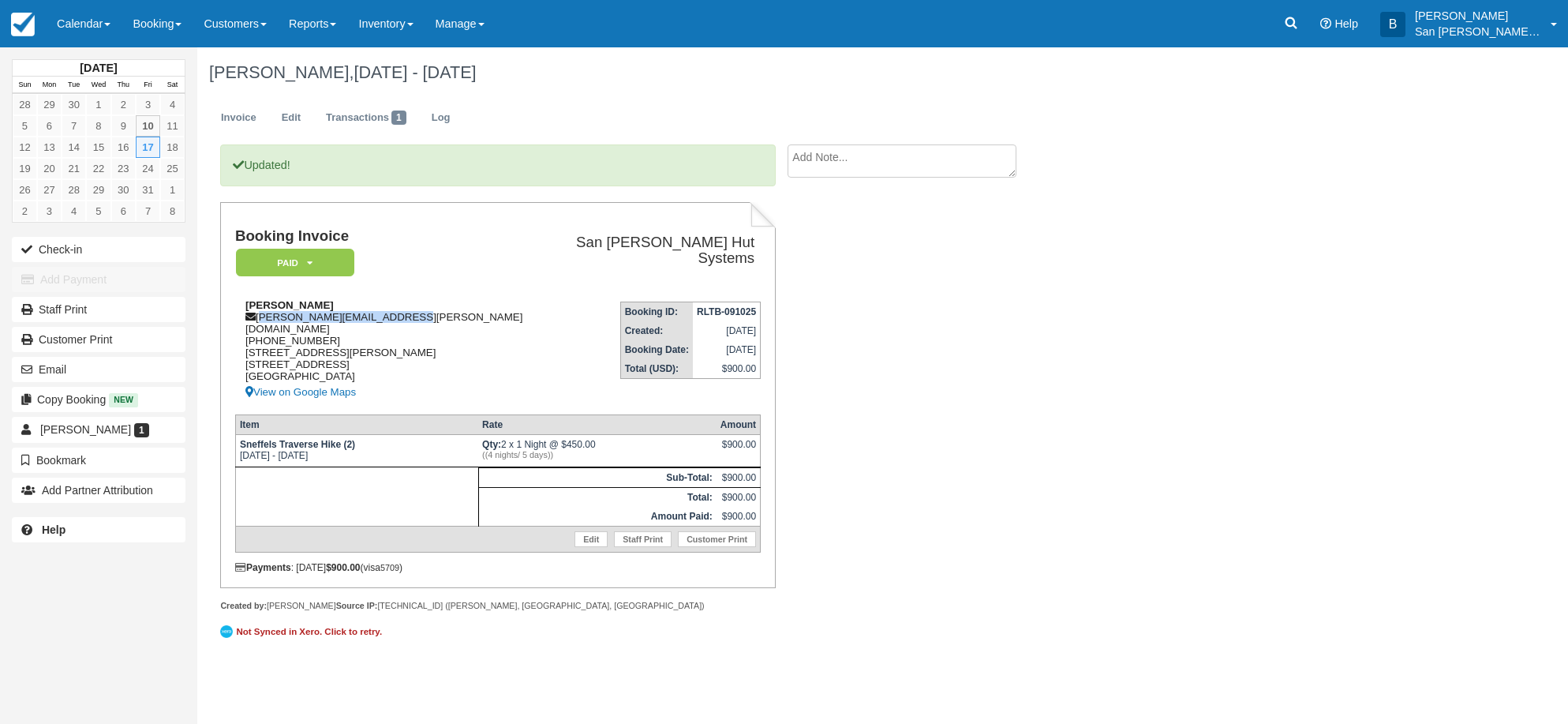
drag, startPoint x: 261, startPoint y: 313, endPoint x: 384, endPoint y: 316, distance: 123.0
click at [407, 317] on div "[PERSON_NAME] [PERSON_NAME][EMAIL_ADDRESS][PERSON_NAME][DOMAIN_NAME] [PHONE_NUM…" at bounding box center [388, 350] width 306 height 103
copy div "[PERSON_NAME][EMAIL_ADDRESS][PERSON_NAME][DOMAIN_NAME]"
click at [847, 163] on textarea at bounding box center [901, 188] width 229 height 88
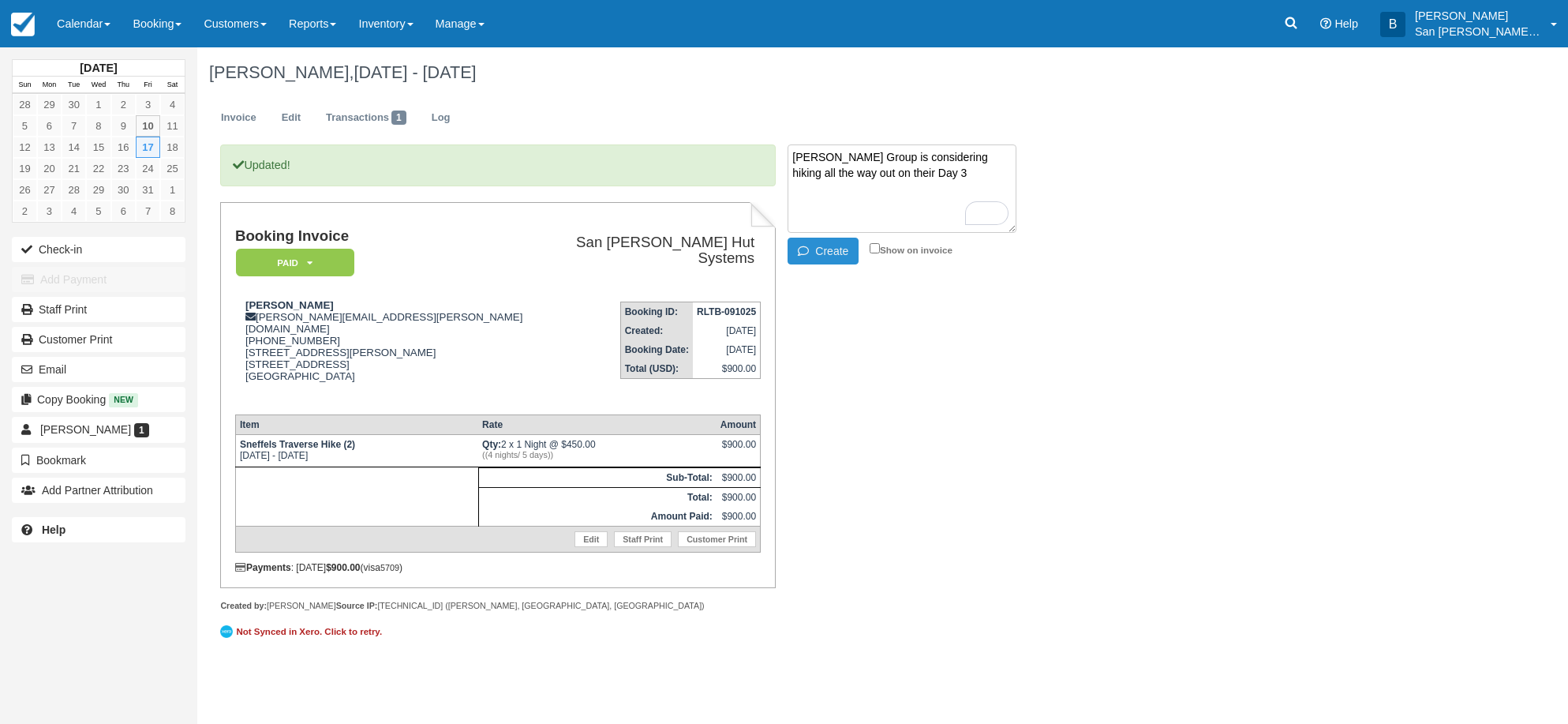
type textarea "[PERSON_NAME] Group is considering hiking all the way out on their Day 3"
click at [827, 249] on button "Create" at bounding box center [823, 251] width 71 height 27
